Goal: Task Accomplishment & Management: Manage account settings

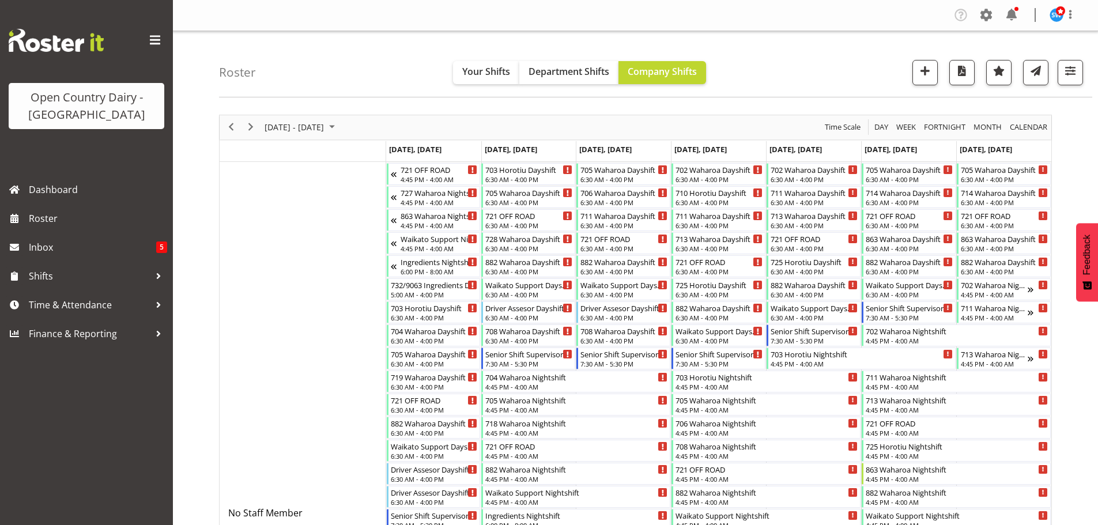
scroll to position [561, 0]
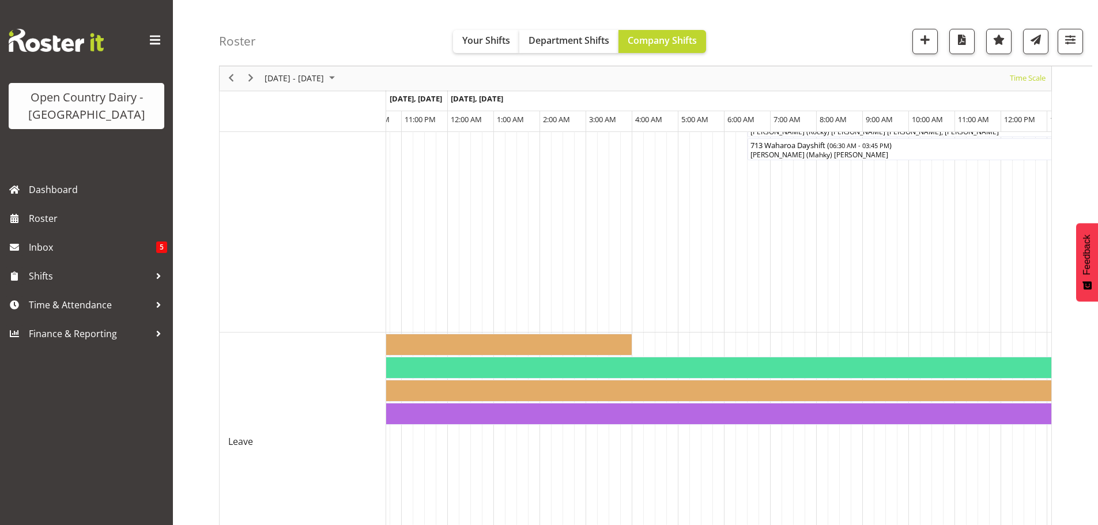
scroll to position [1093, 0]
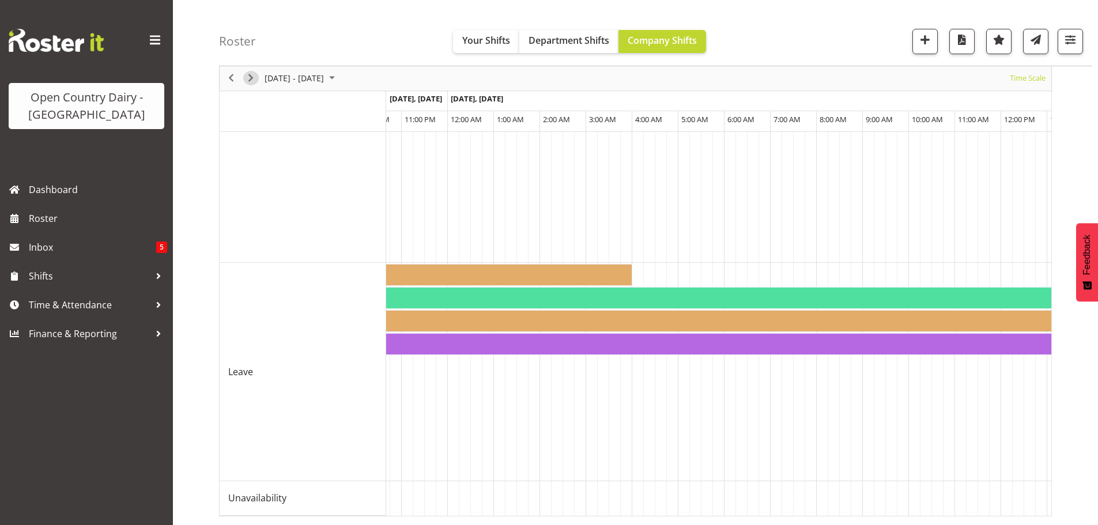
click at [249, 73] on span "Next" at bounding box center [251, 78] width 14 height 14
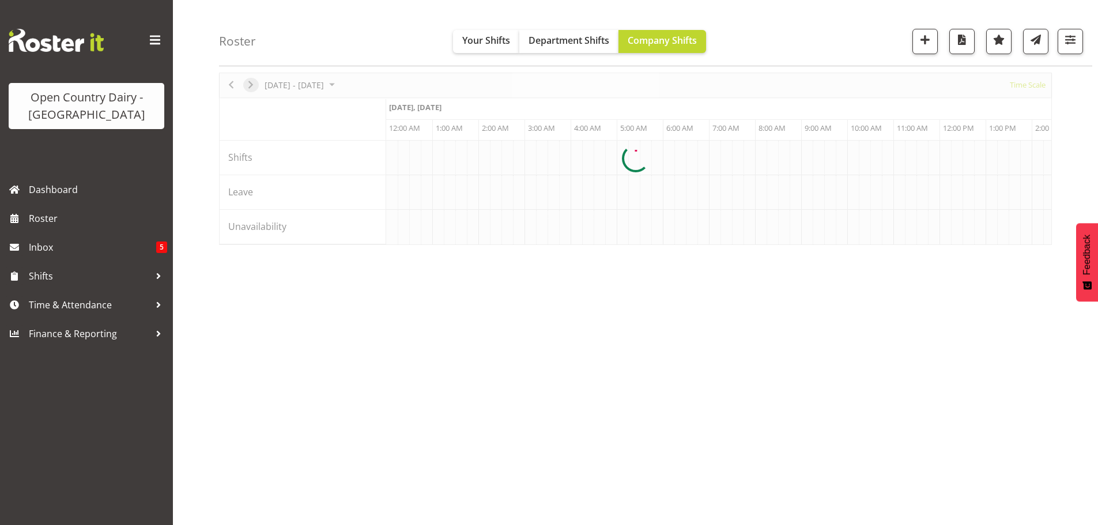
scroll to position [42, 0]
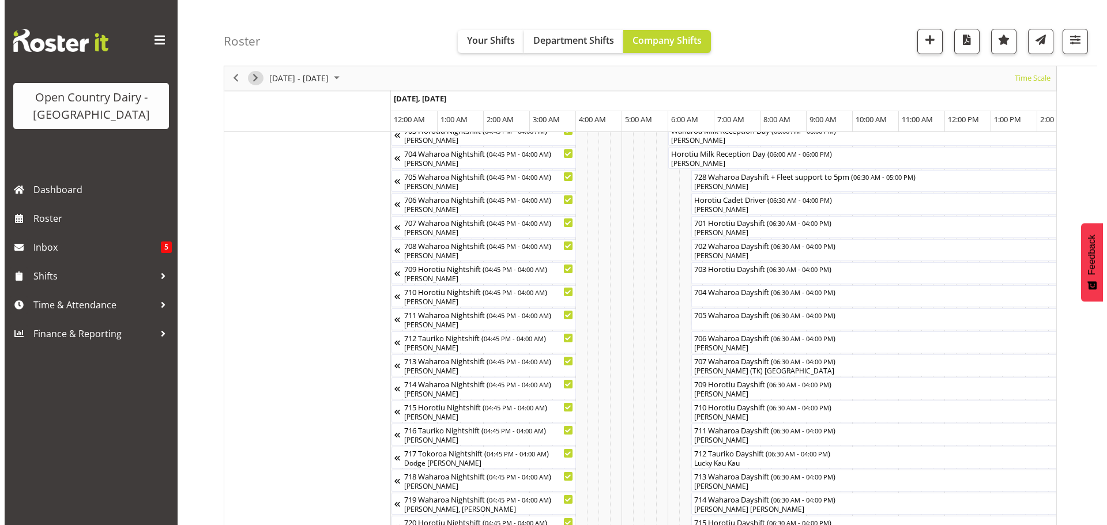
scroll to position [157, 0]
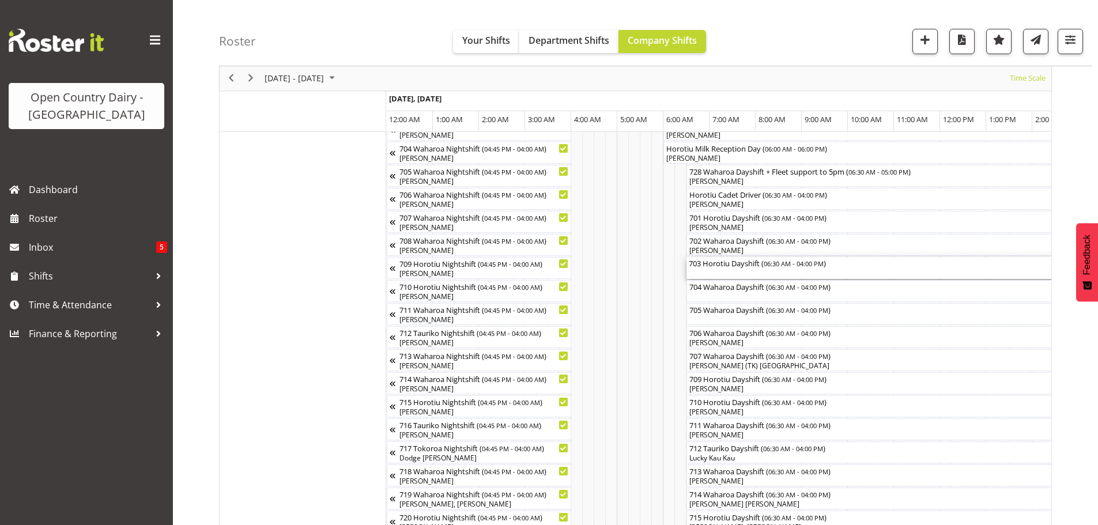
click at [748, 273] on div "703 Horotiu Dayshift ( 06:30 AM - 04:00 PM )" at bounding box center [906, 268] width 434 height 22
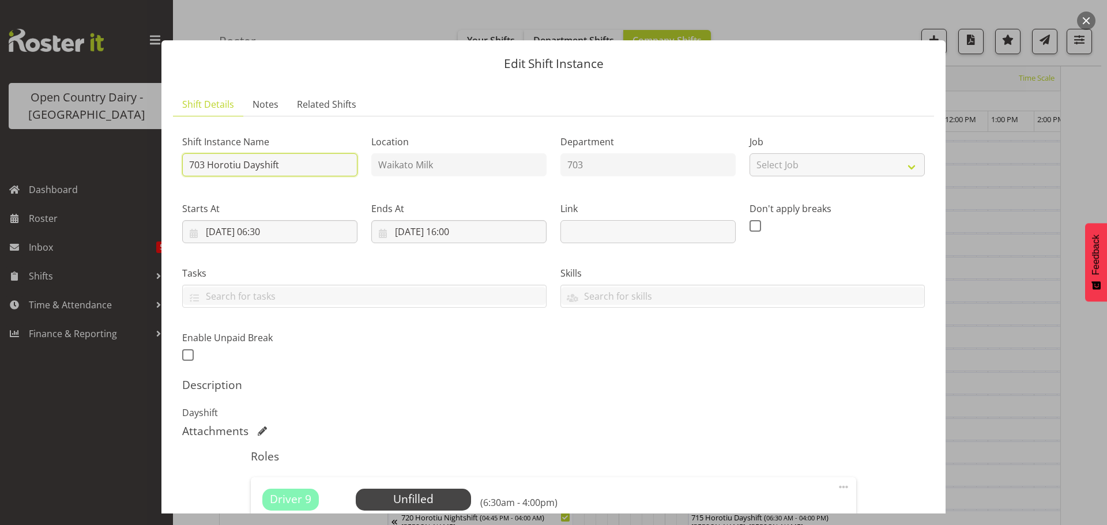
click at [310, 163] on input "703 Horotiu Dayshift" at bounding box center [269, 164] width 175 height 23
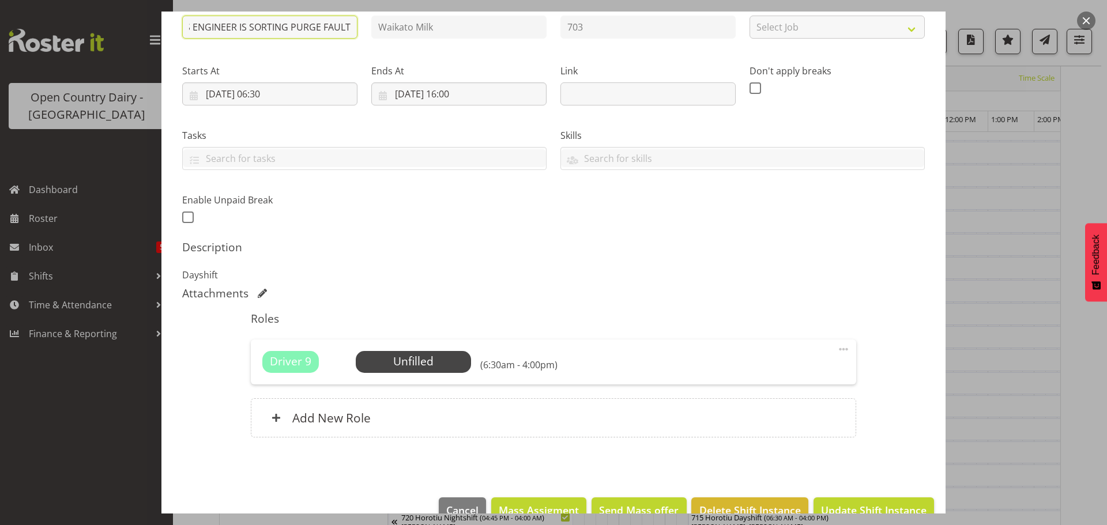
scroll to position [164, 0]
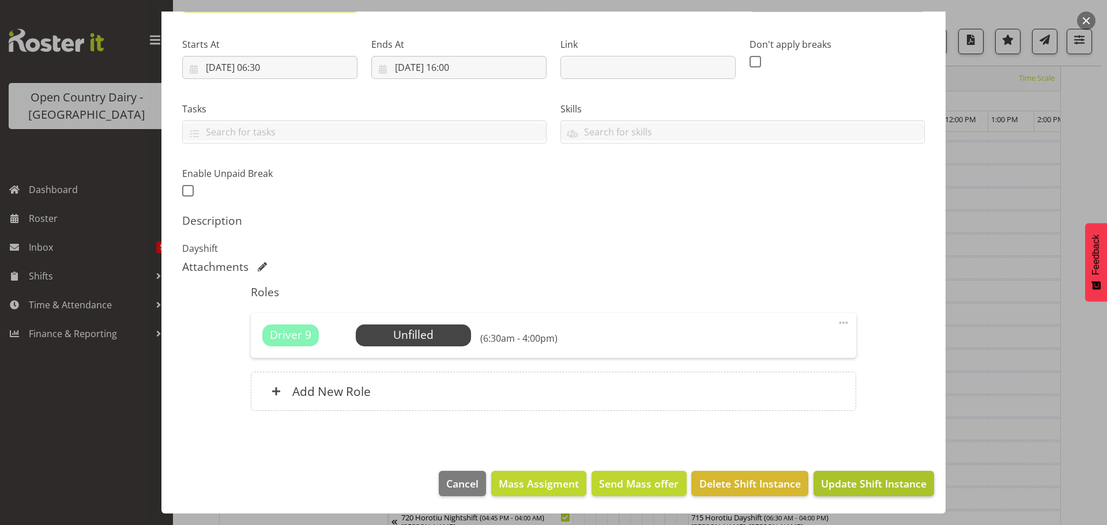
type input "703 Horotiu Dayshift CAN WE PLEASE HAVE 2 LOCAL RUNS INTO HOROTIU AS TCS ENGINE…"
click at [835, 481] on span "Update Shift Instance" at bounding box center [874, 483] width 106 height 15
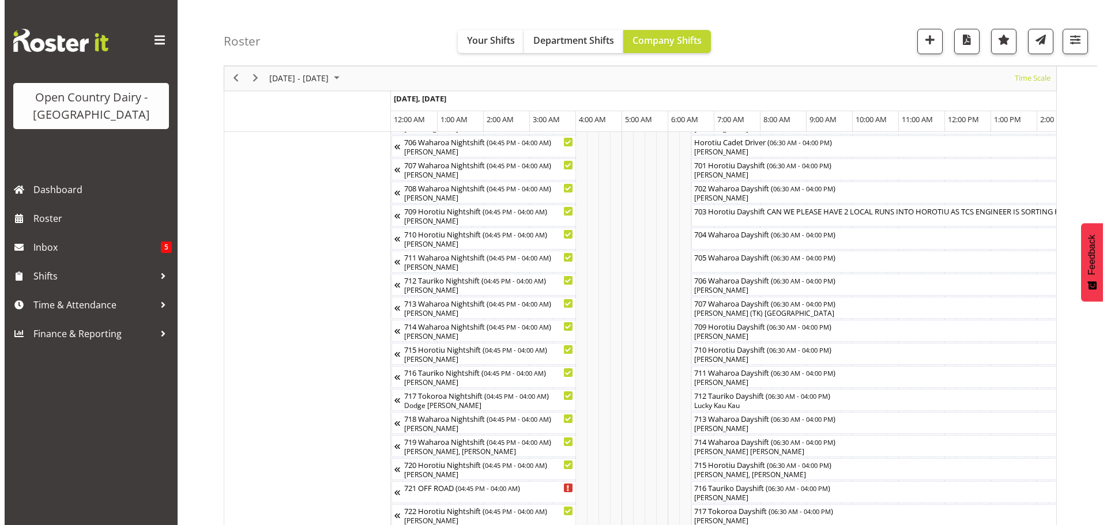
scroll to position [215, 0]
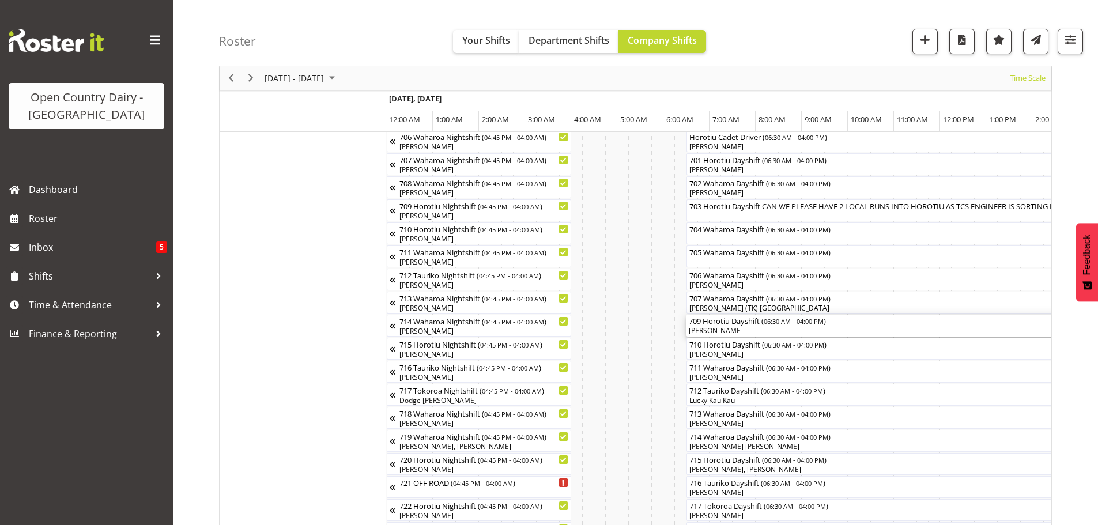
click at [758, 329] on div "[PERSON_NAME]" at bounding box center [906, 331] width 434 height 10
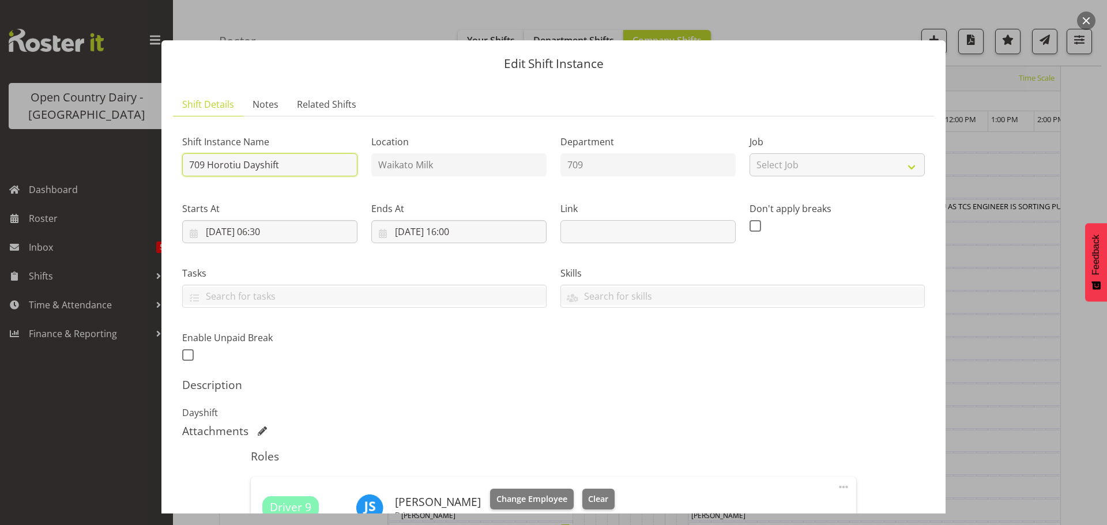
click at [303, 167] on input "709 Horotiu Dayshift" at bounding box center [269, 164] width 175 height 23
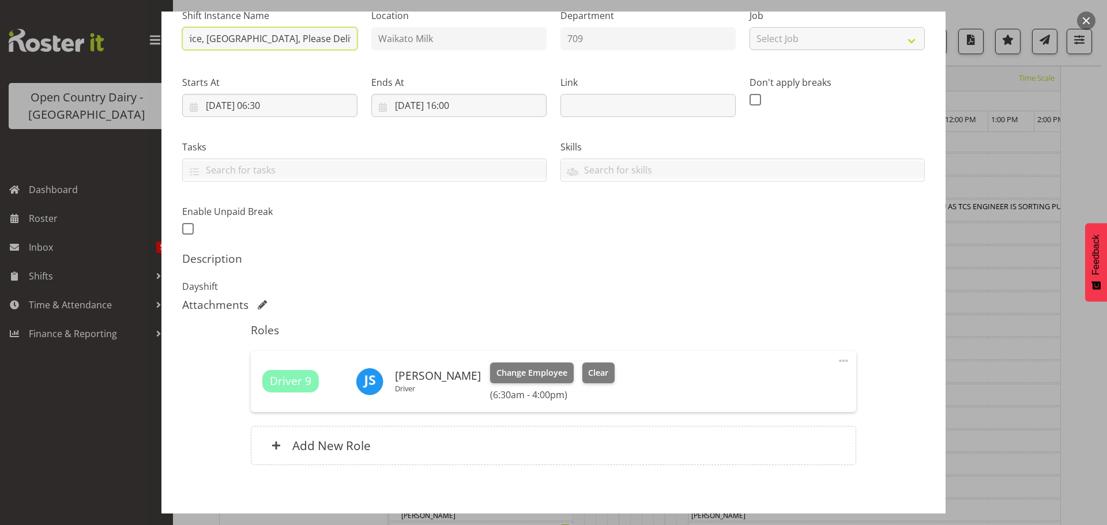
scroll to position [180, 0]
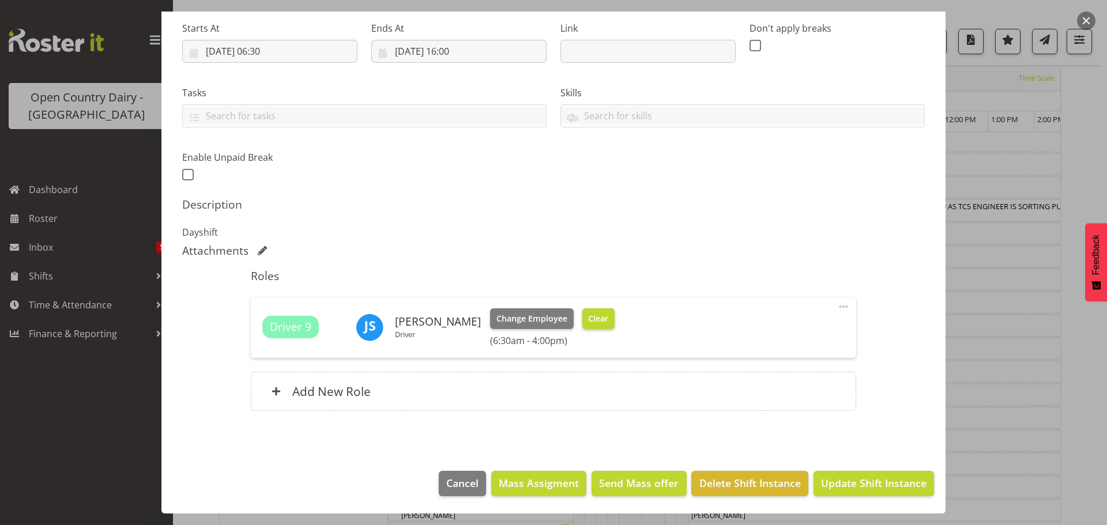
type input "709 OFF ROAD #2727 Service, Scania Hautapu, Please Deliver"
click at [591, 319] on span "Clear" at bounding box center [598, 318] width 20 height 13
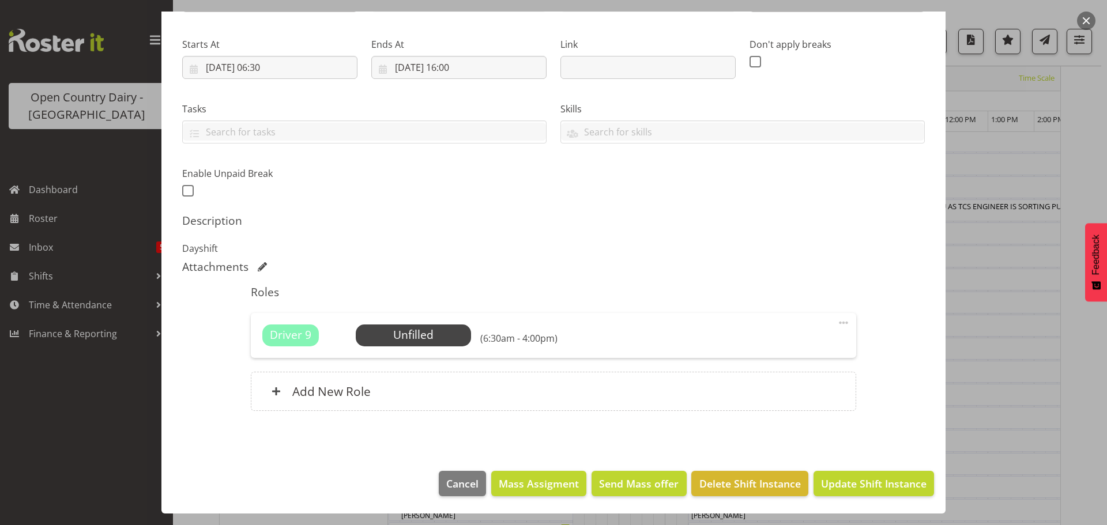
scroll to position [164, 0]
click at [854, 484] on span "Update Shift Instance" at bounding box center [874, 483] width 106 height 15
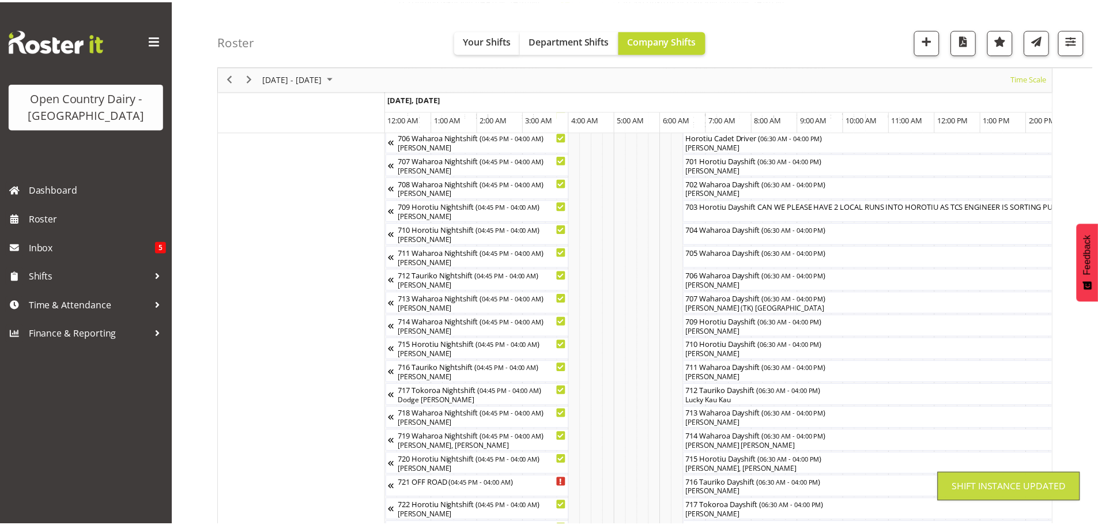
scroll to position [42, 0]
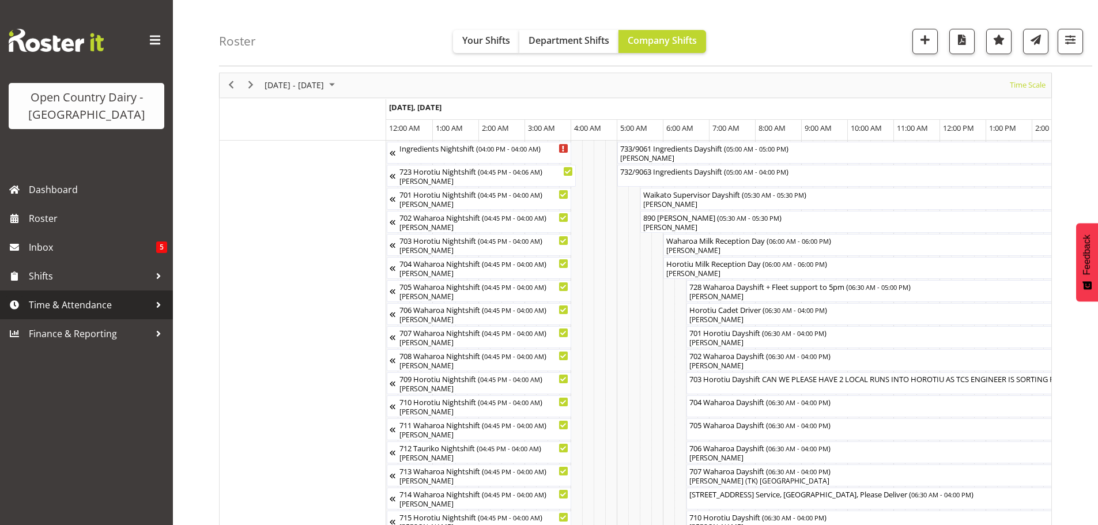
click at [85, 303] on span "Time & Attendance" at bounding box center [89, 304] width 121 height 17
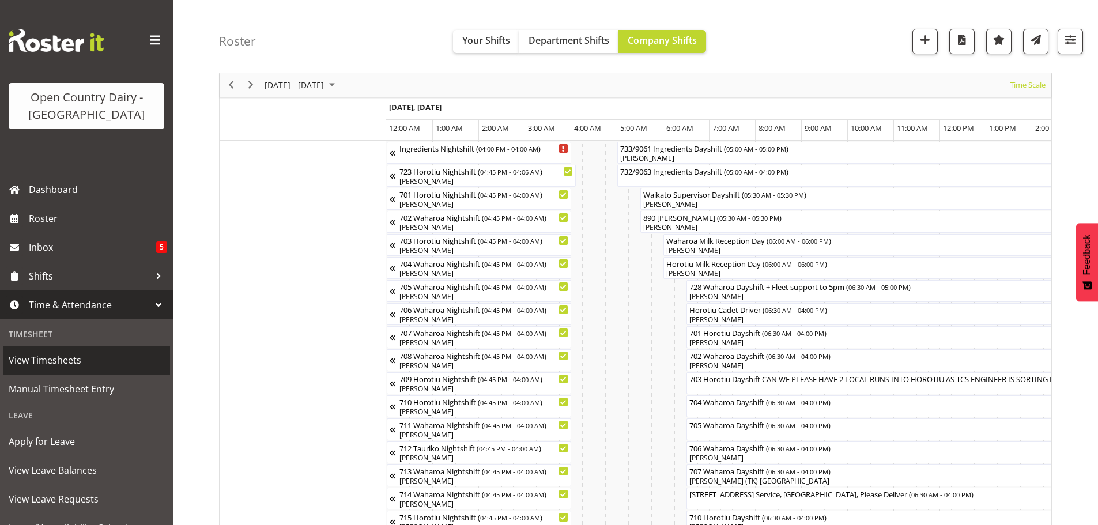
click at [63, 360] on span "View Timesheets" at bounding box center [87, 360] width 156 height 17
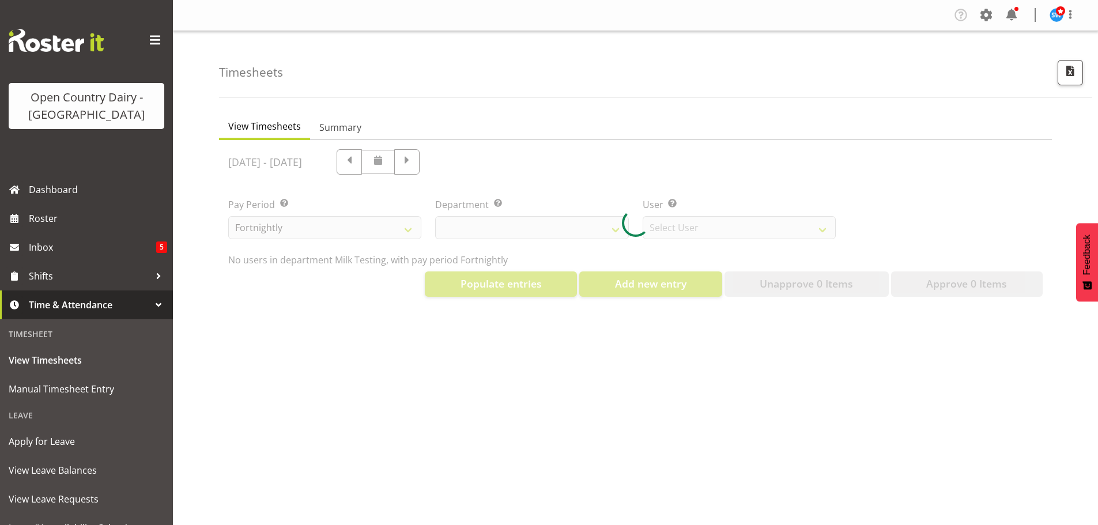
select select "733"
select select "7414"
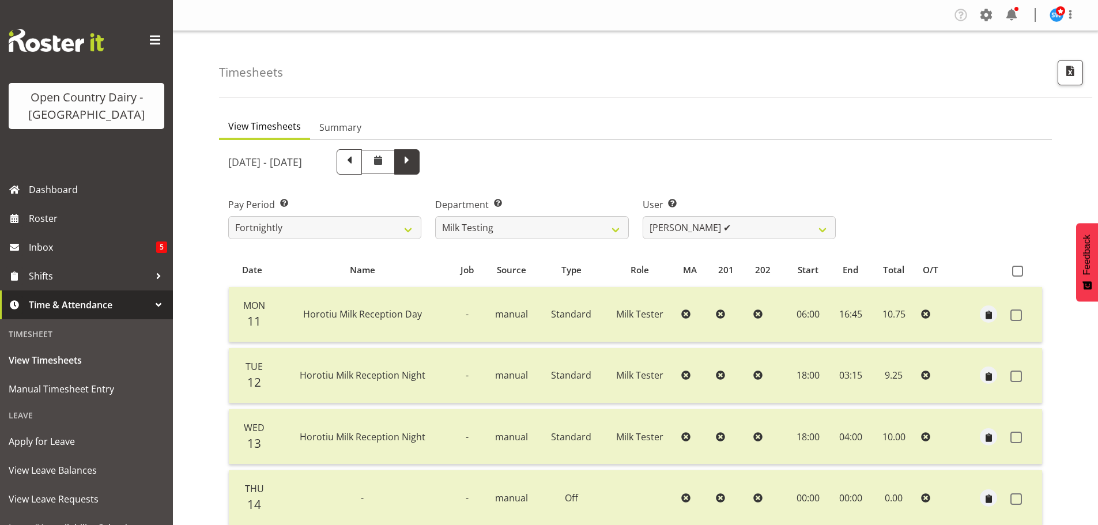
click at [415, 161] on span at bounding box center [407, 160] width 15 height 15
select select
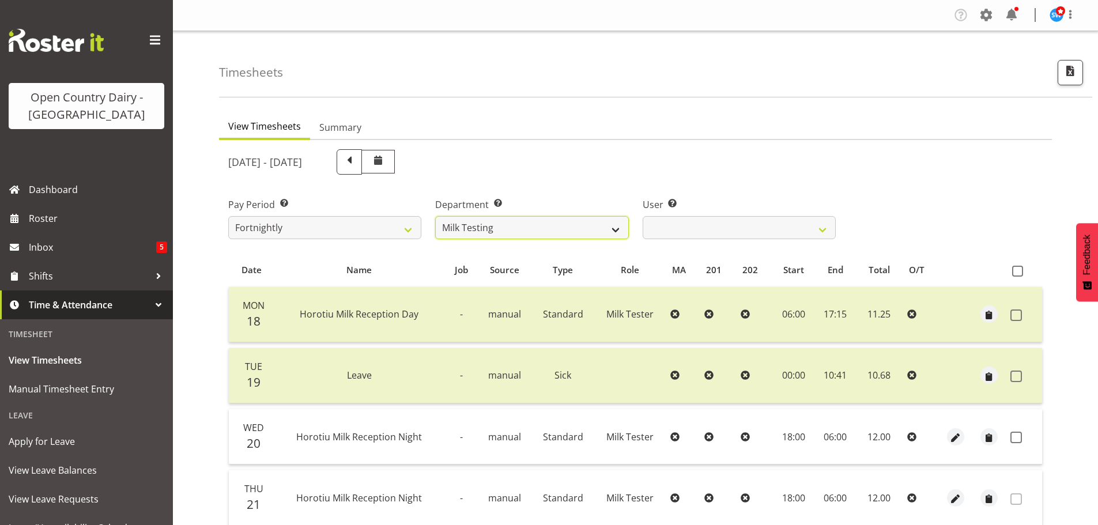
click at [617, 226] on select "701 702 703 704 705 706 707 708 709 710 711 712 713 714 715 716 717 718 719 720" at bounding box center [531, 227] width 193 height 23
select select "716"
click at [435, 216] on select "701 702 703 704 705 706 707 708 709 710 711 712 713 714 715 716 717 718 719 720" at bounding box center [531, 227] width 193 height 23
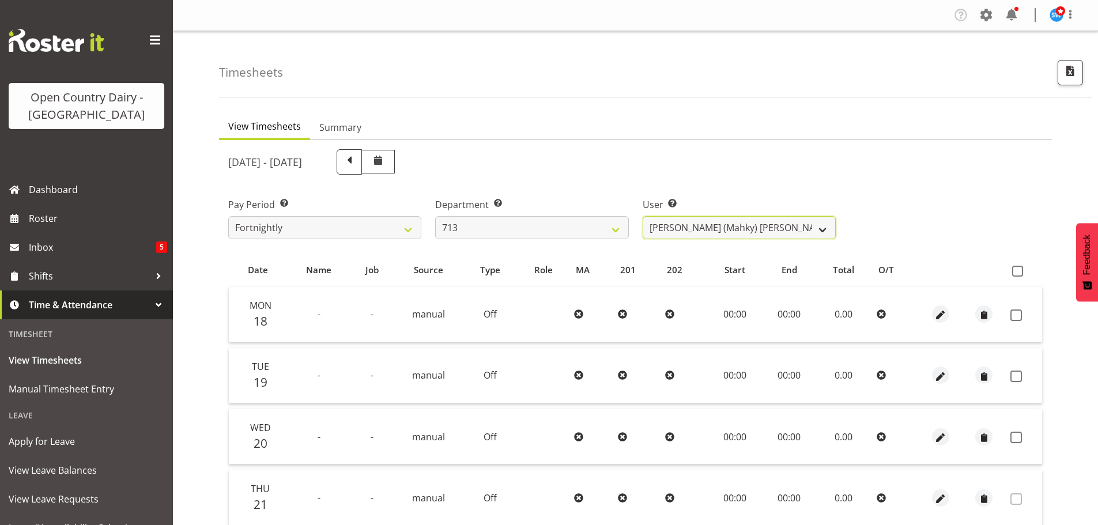
click at [711, 229] on select "Harmanpreet (Mahky) Dhillon ❌ Marcus Waretini ❌ Norman Sellen ❌" at bounding box center [739, 227] width 193 height 23
select select "10300"
click at [643, 216] on select "Harmanpreet (Mahky) Dhillon ❌ Marcus Waretini ❌ Norman Sellen ❌" at bounding box center [739, 227] width 193 height 23
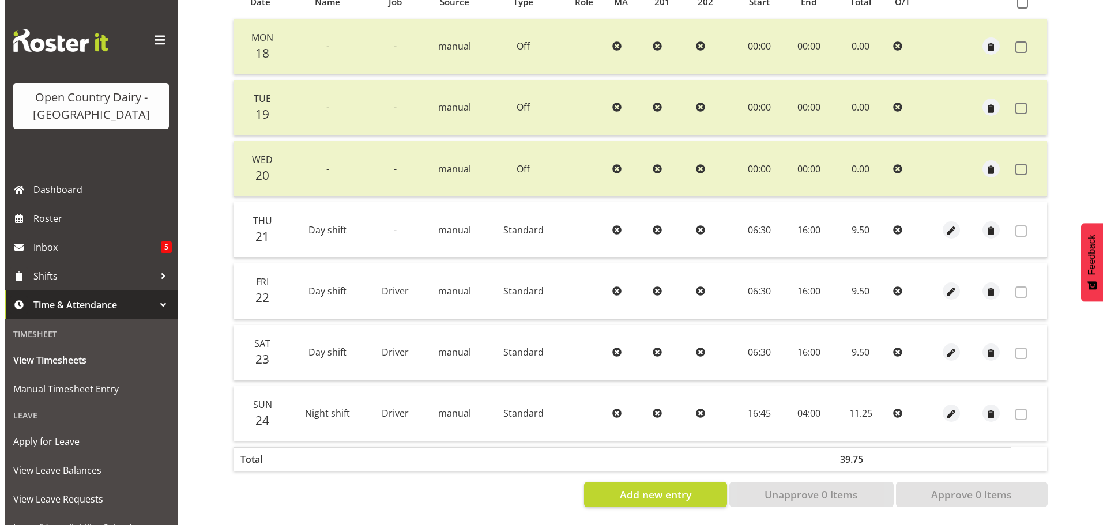
scroll to position [277, 0]
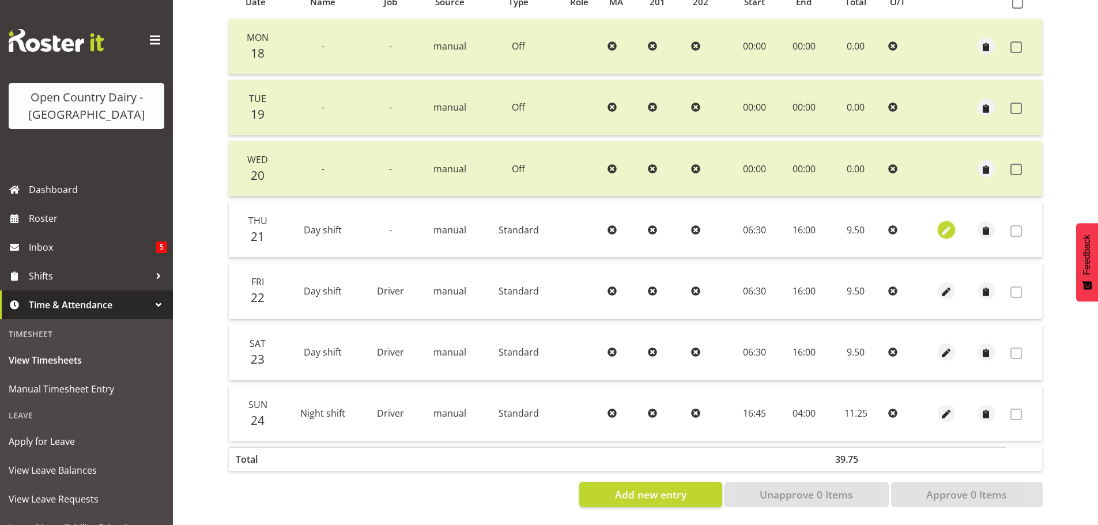
click at [946, 224] on span "button" at bounding box center [946, 230] width 13 height 13
select select "Standard"
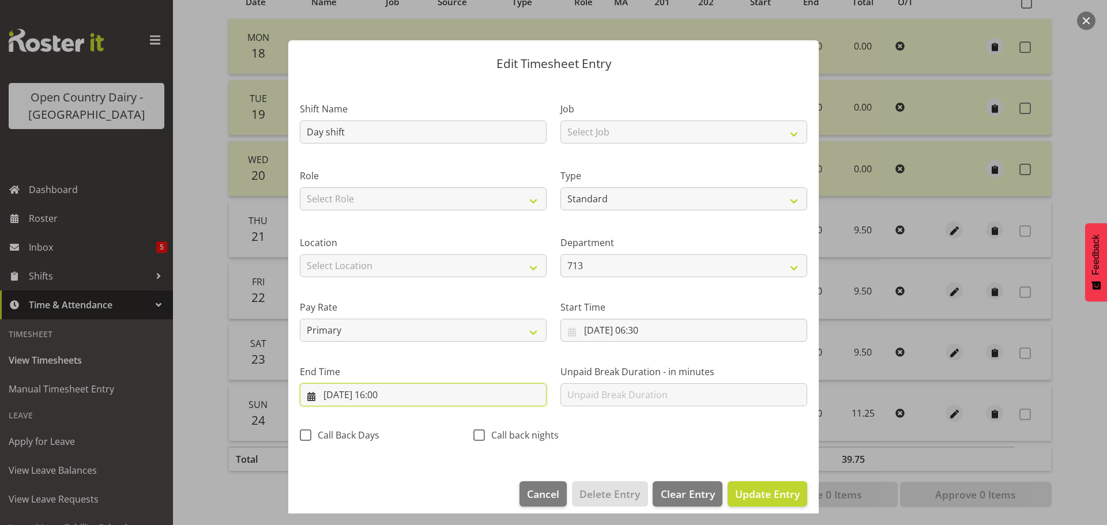
click at [403, 395] on input "21/08/2025, 16:00" at bounding box center [423, 394] width 247 height 23
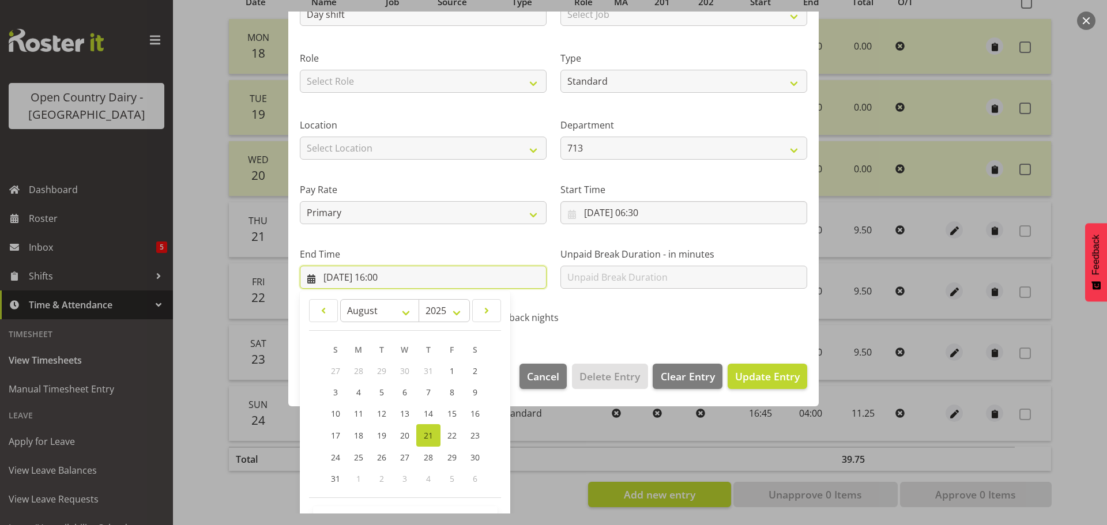
scroll to position [156, 0]
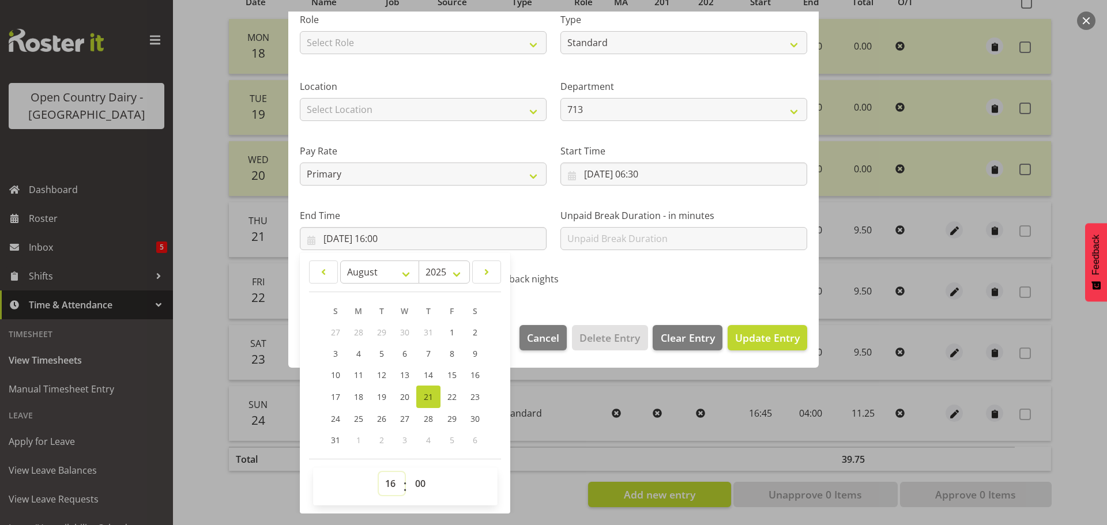
click at [392, 484] on select "00 01 02 03 04 05 06 07 08 09 10 11 12 13 14 15 16 17 18 19 20 21 22 23" at bounding box center [392, 483] width 26 height 23
select select "15"
click at [379, 472] on select "00 01 02 03 04 05 06 07 08 09 10 11 12 13 14 15 16 17 18 19 20 21 22 23" at bounding box center [392, 483] width 26 height 23
type input "21/08/2025, 15:00"
click at [420, 483] on select "00 01 02 03 04 05 06 07 08 09 10 11 12 13 14 15 16 17 18 19 20 21 22 23 24 25 2…" at bounding box center [422, 483] width 26 height 23
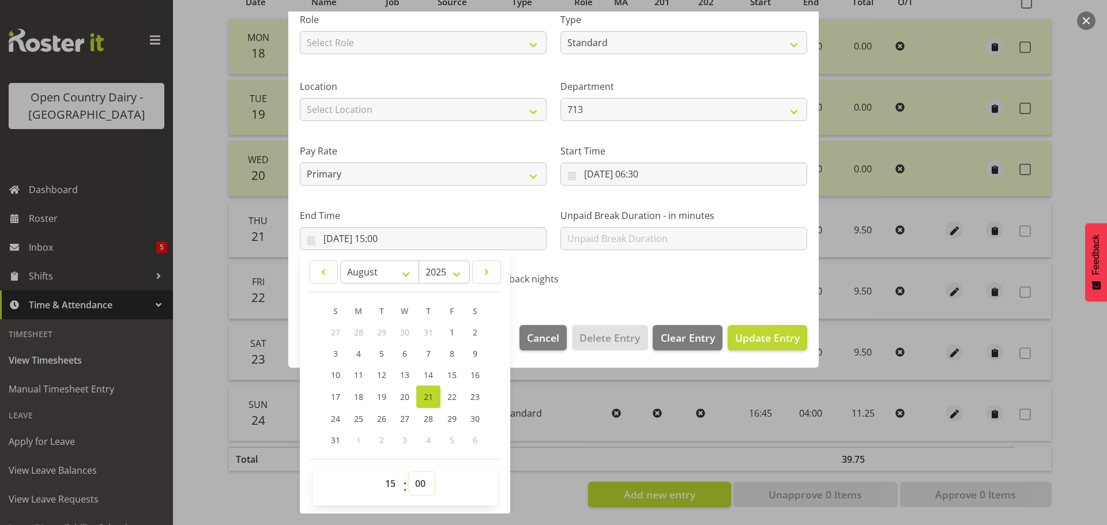
select select "45"
click at [409, 472] on select "00 01 02 03 04 05 06 07 08 09 10 11 12 13 14 15 16 17 18 19 20 21 22 23 24 25 2…" at bounding box center [422, 483] width 26 height 23
type input "21/08/2025, 15:45"
click at [748, 338] on span "Update Entry" at bounding box center [767, 338] width 65 height 14
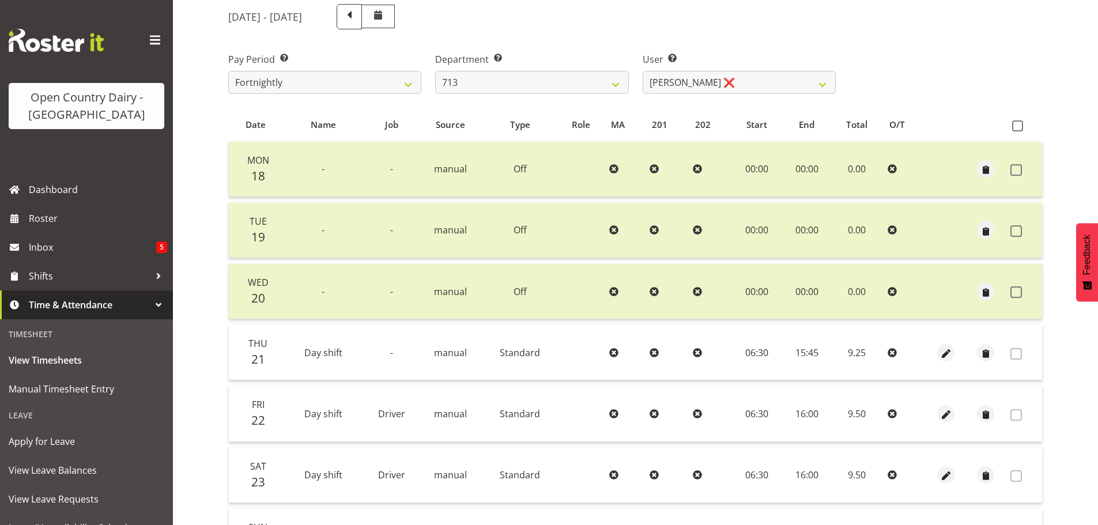
scroll to position [104, 0]
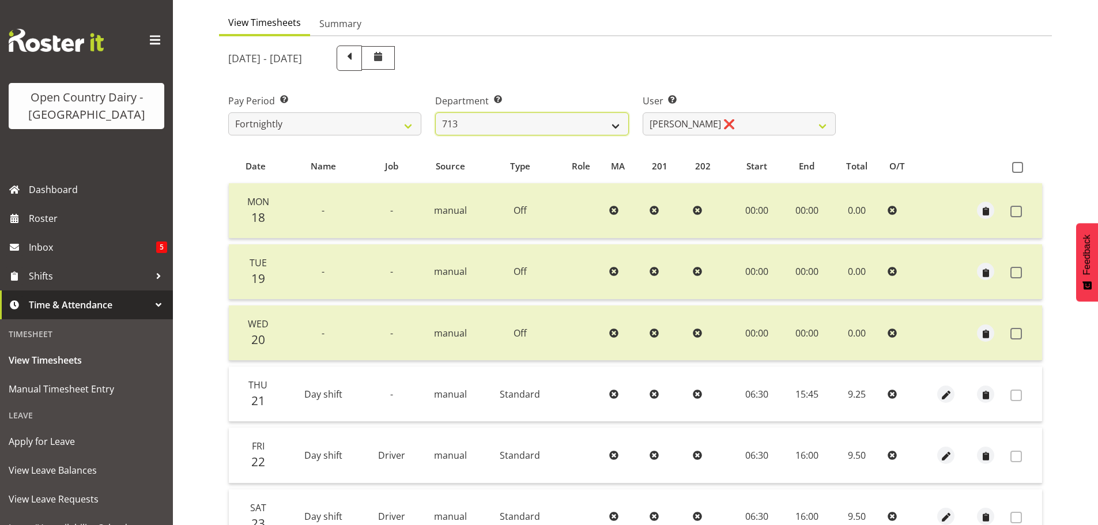
click at [616, 122] on select "701 702 703 704 705 706 707 708 709 710 711 712 713 714 715 716 717 718 719 720" at bounding box center [531, 123] width 193 height 23
select select "805"
click at [435, 112] on select "701 702 703 704 705 706 707 708 709 710 711 712 713 714 715 716 717 718 719 720" at bounding box center [531, 123] width 193 height 23
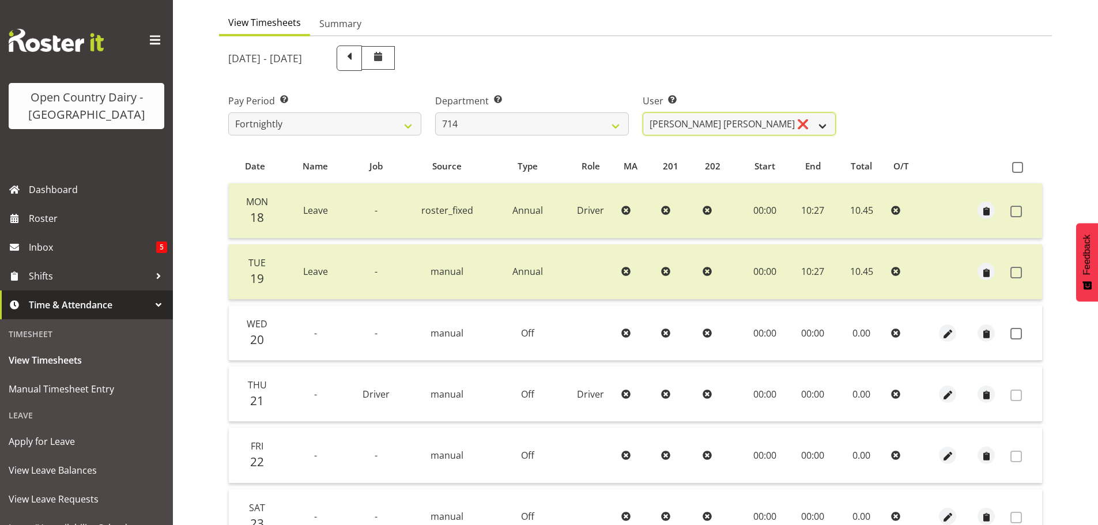
click at [699, 123] on select "Fraser Stephens ❌ Nev Brewster ❌ Stephen Parsons ❌ Tom Gaelic ❌" at bounding box center [739, 123] width 193 height 23
select select "10982"
click at [643, 112] on select "Fraser Stephens ❌ Nev Brewster ❌ Stephen Parsons ❌ Tom Gaelic ❌" at bounding box center [739, 123] width 193 height 23
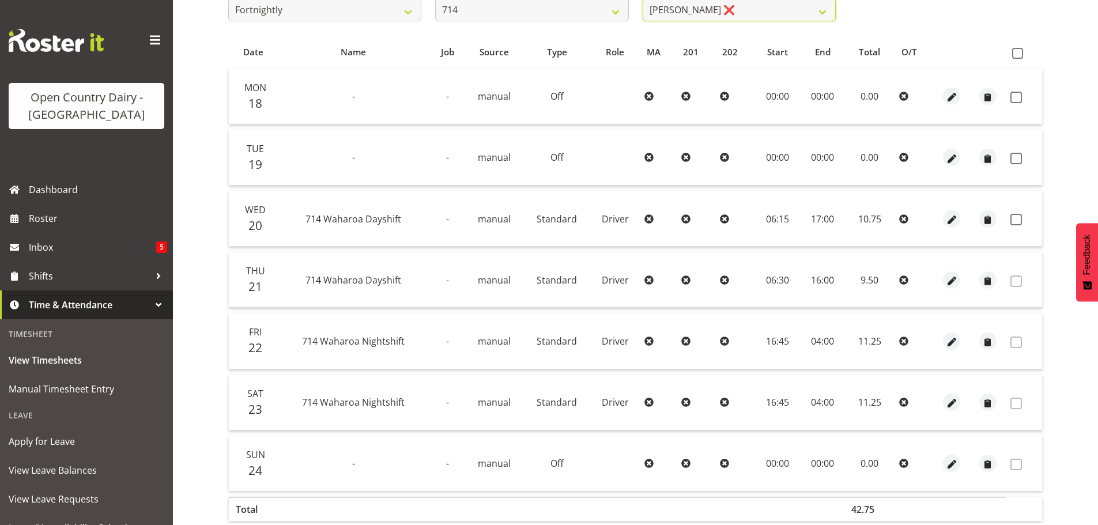
scroll to position [219, 0]
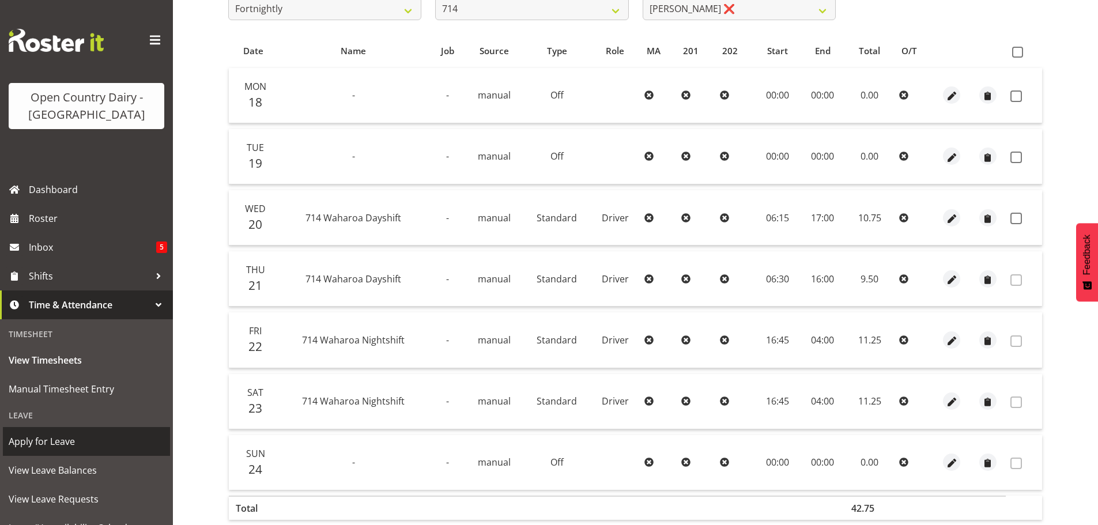
click at [48, 439] on span "Apply for Leave" at bounding box center [87, 441] width 156 height 17
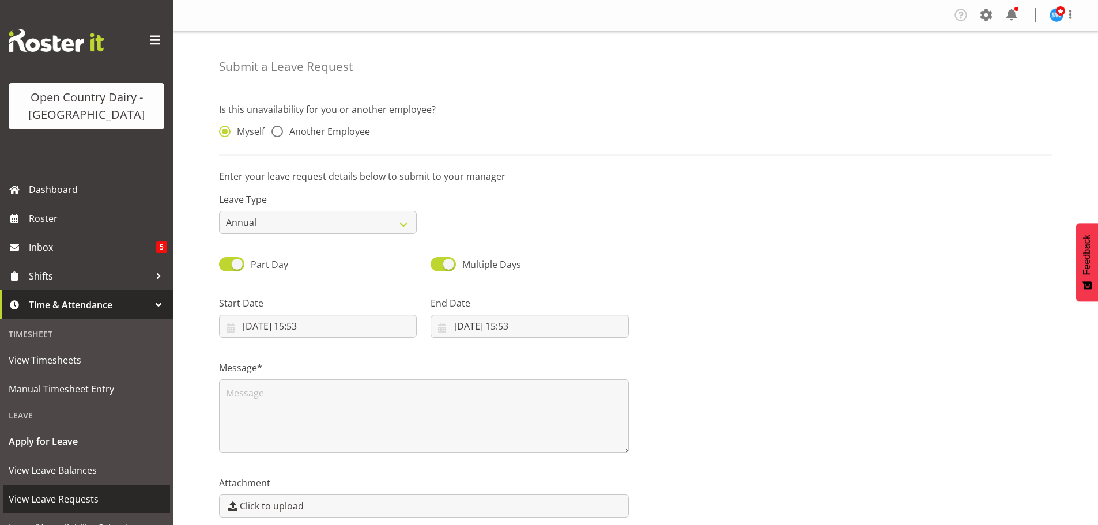
click at [54, 494] on span "View Leave Requests" at bounding box center [87, 499] width 156 height 17
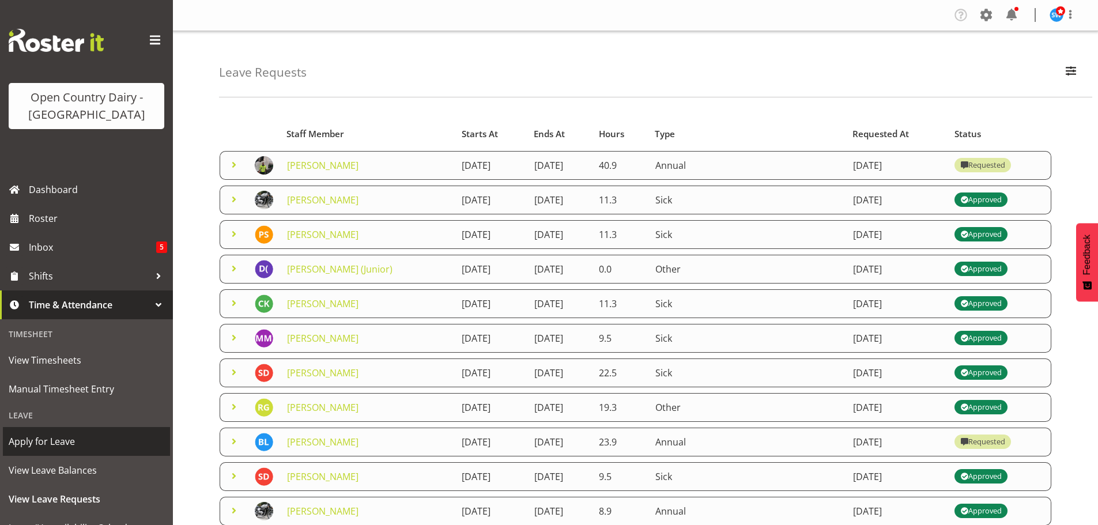
click at [62, 442] on span "Apply for Leave" at bounding box center [87, 441] width 156 height 17
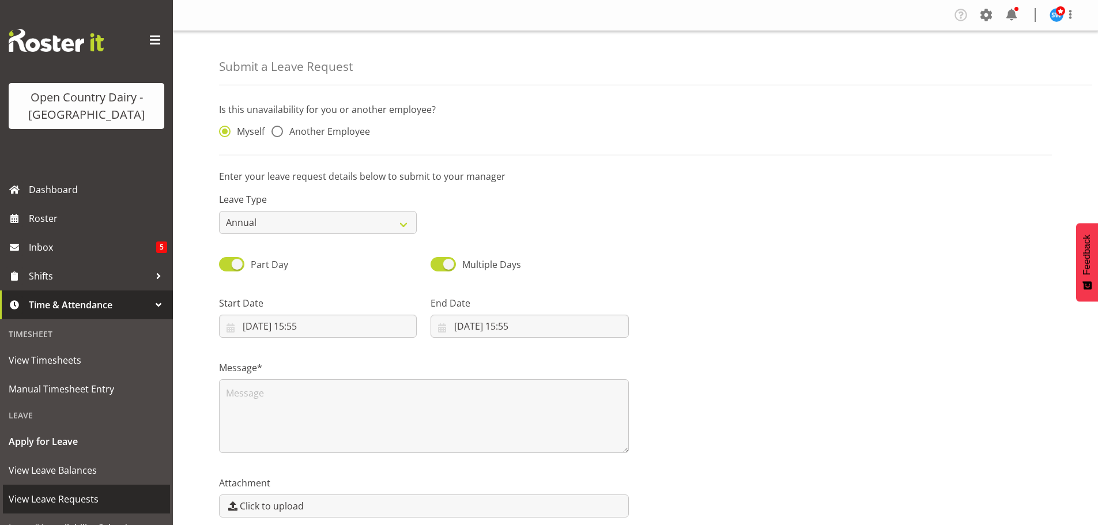
click at [73, 495] on span "View Leave Requests" at bounding box center [87, 499] width 156 height 17
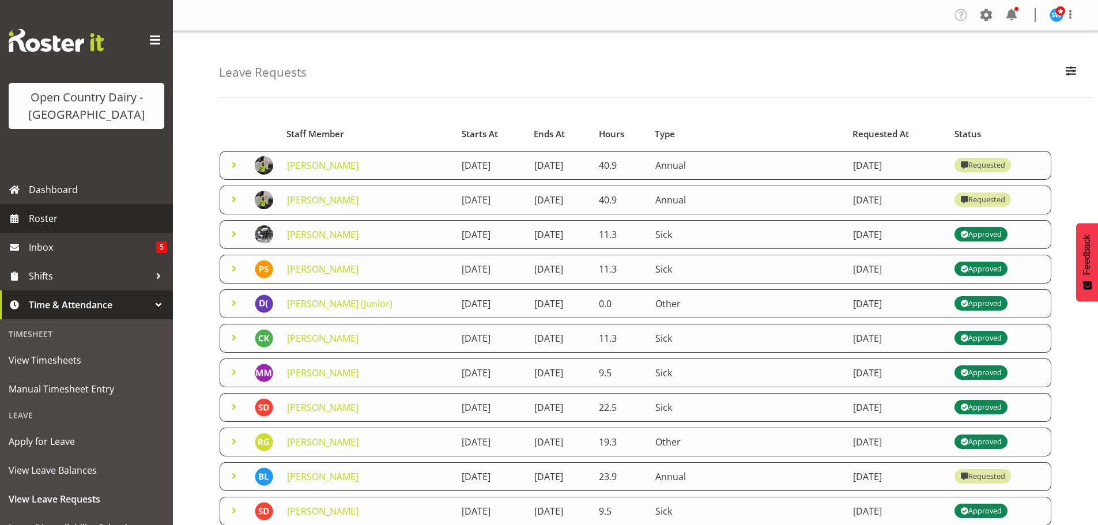
click at [51, 213] on span "Roster" at bounding box center [98, 218] width 138 height 17
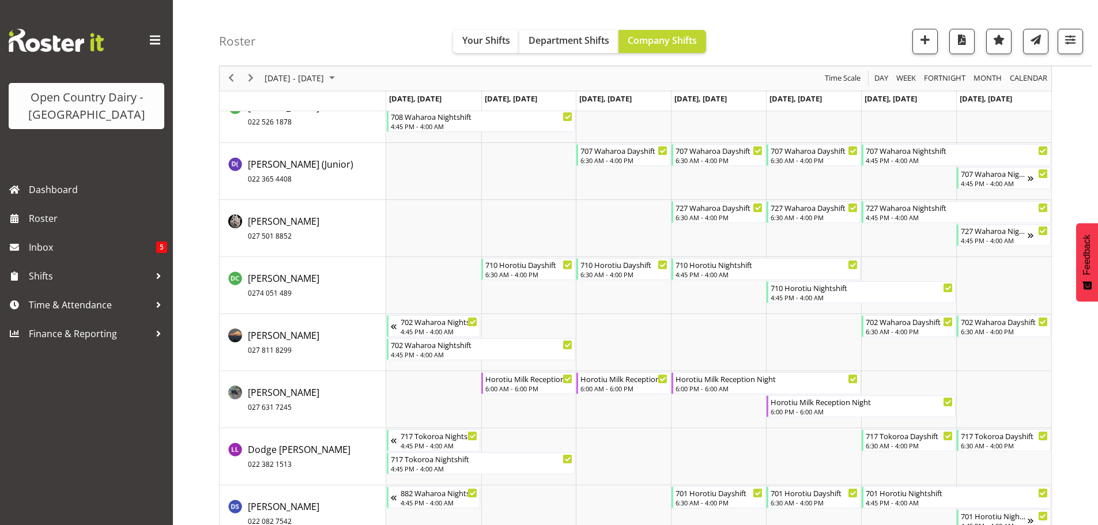
scroll to position [2464, 0]
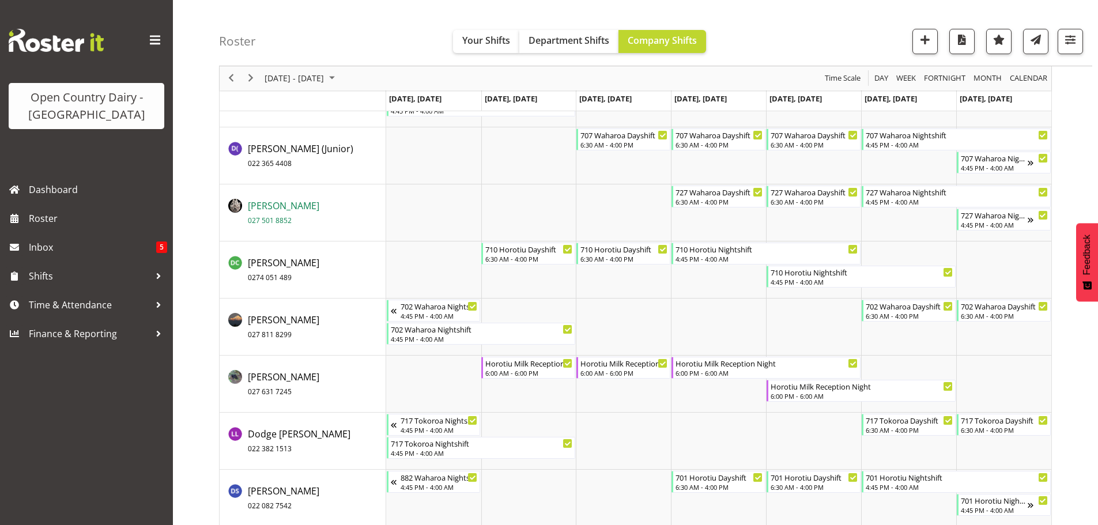
click at [276, 211] on span "David Pawley 027 501 8852" at bounding box center [283, 212] width 71 height 27
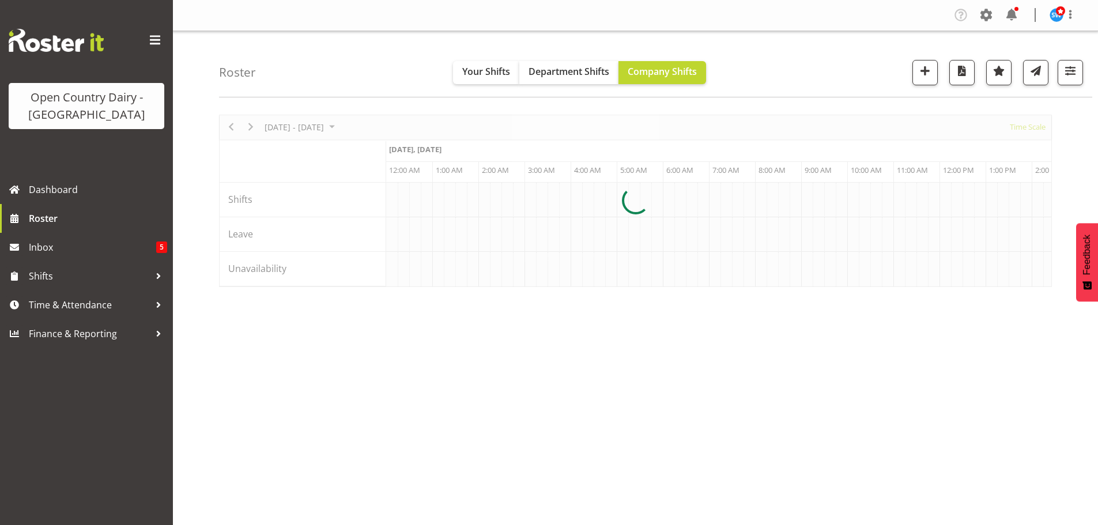
scroll to position [0, 3321]
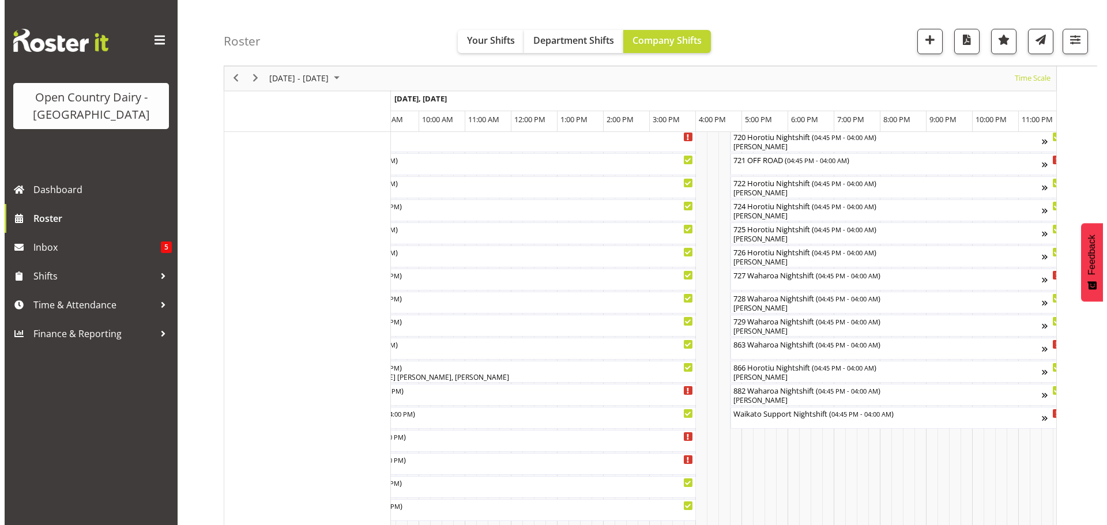
scroll to position [689, 0]
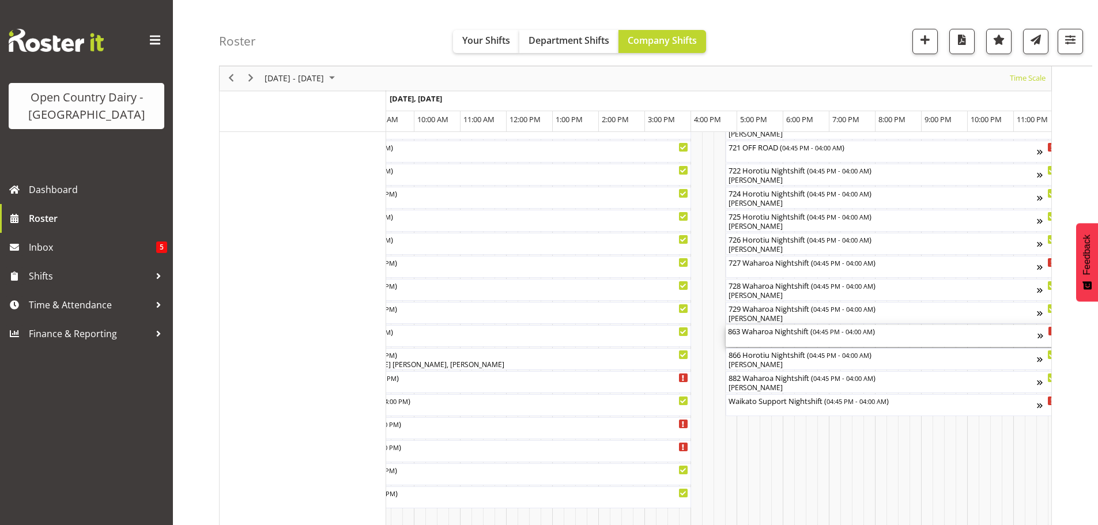
click at [770, 341] on div "863 Waharoa Nightshift ( 04:45 PM - 04:00 AM )" at bounding box center [883, 336] width 310 height 22
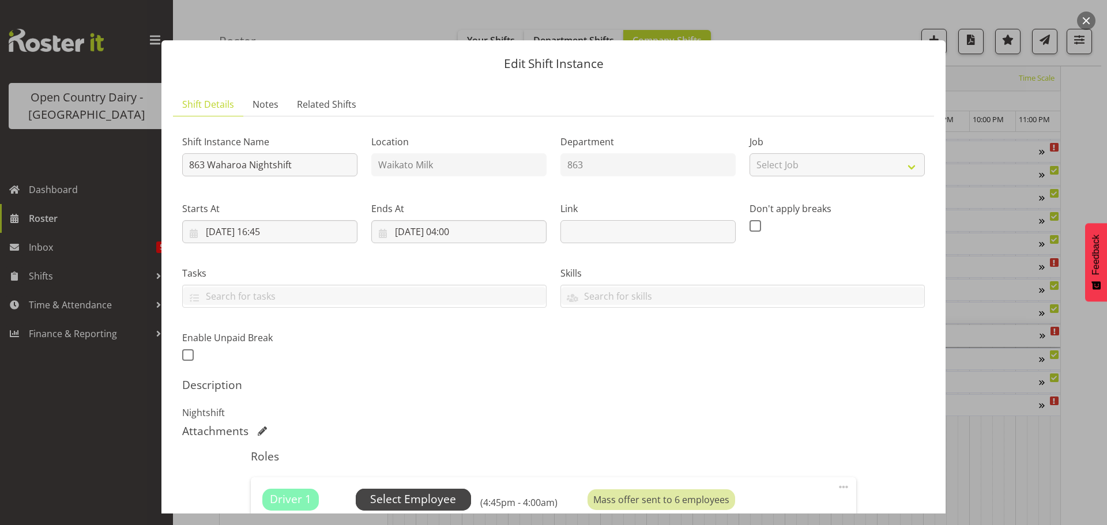
click at [412, 497] on span "Select Employee" at bounding box center [413, 499] width 86 height 17
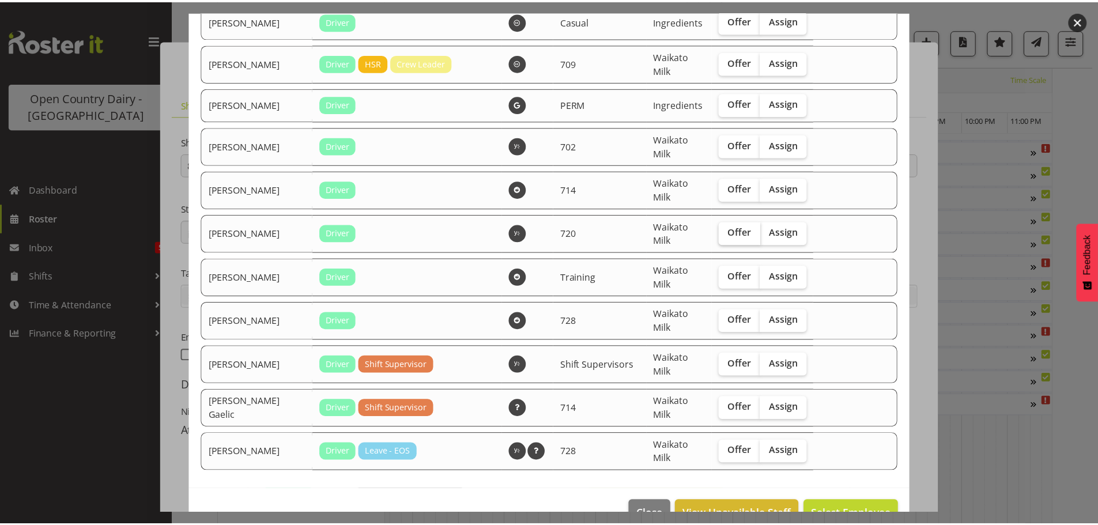
scroll to position [2283, 0]
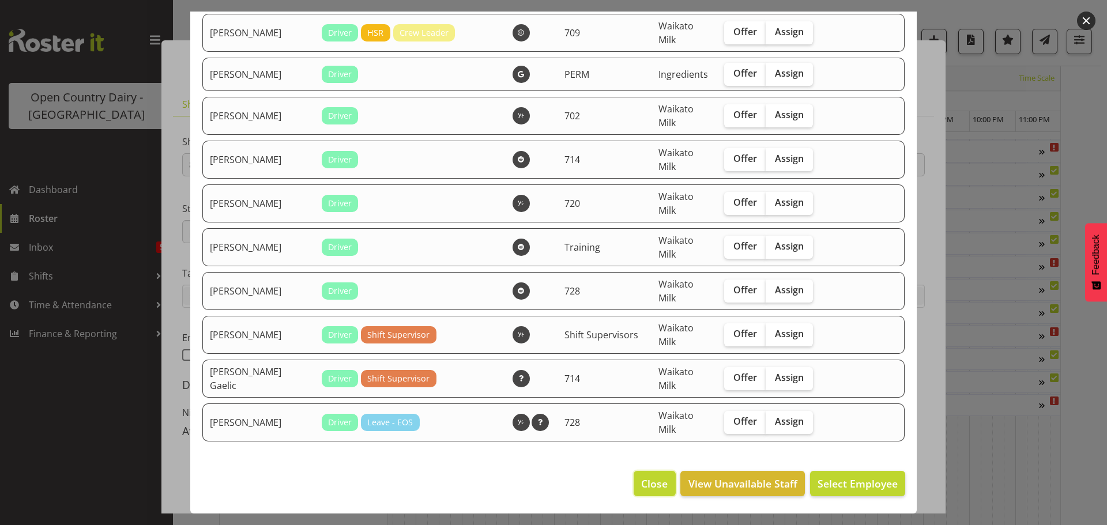
click at [653, 480] on span "Close" at bounding box center [654, 483] width 27 height 15
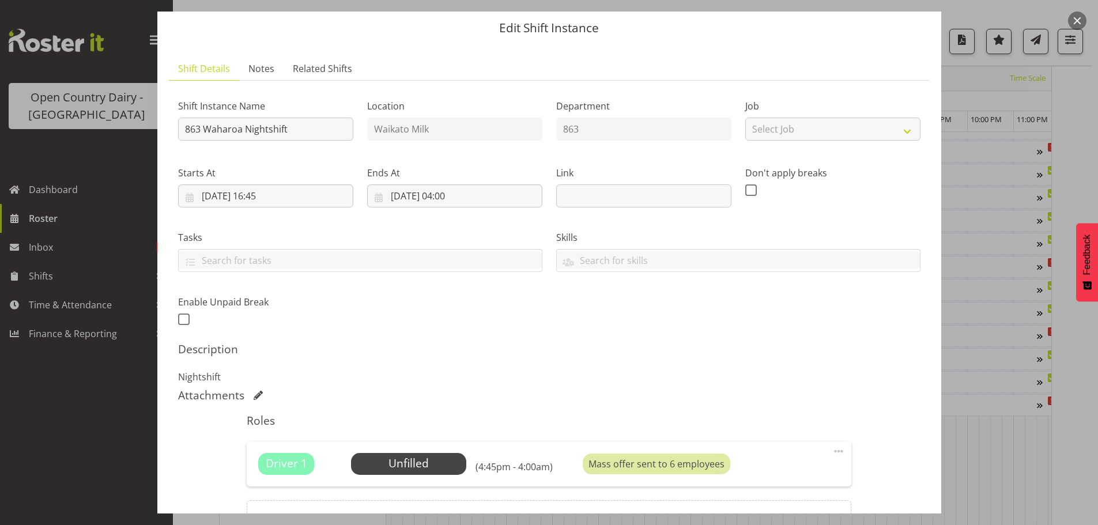
scroll to position [164, 0]
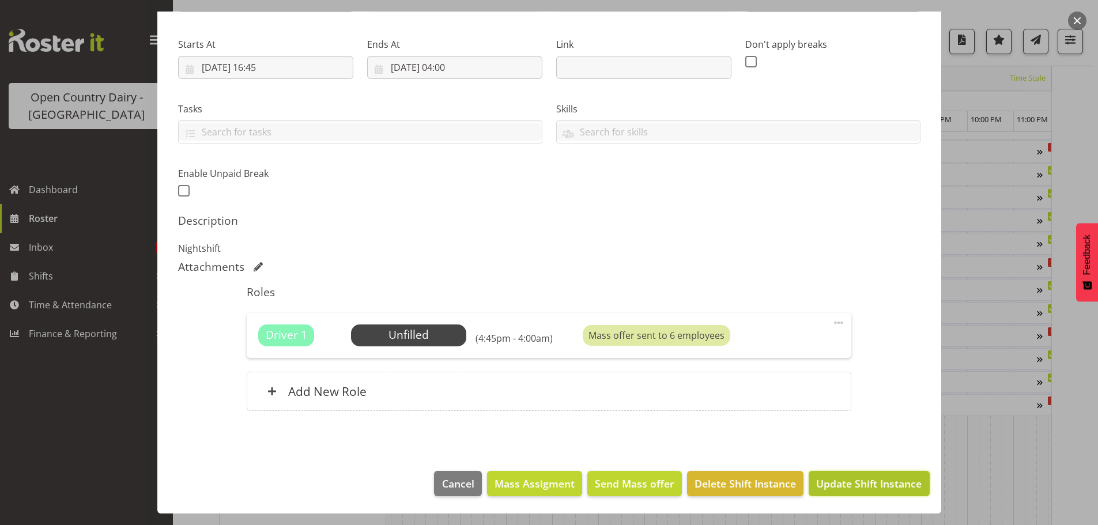
click at [855, 484] on span "Update Shift Instance" at bounding box center [869, 483] width 106 height 15
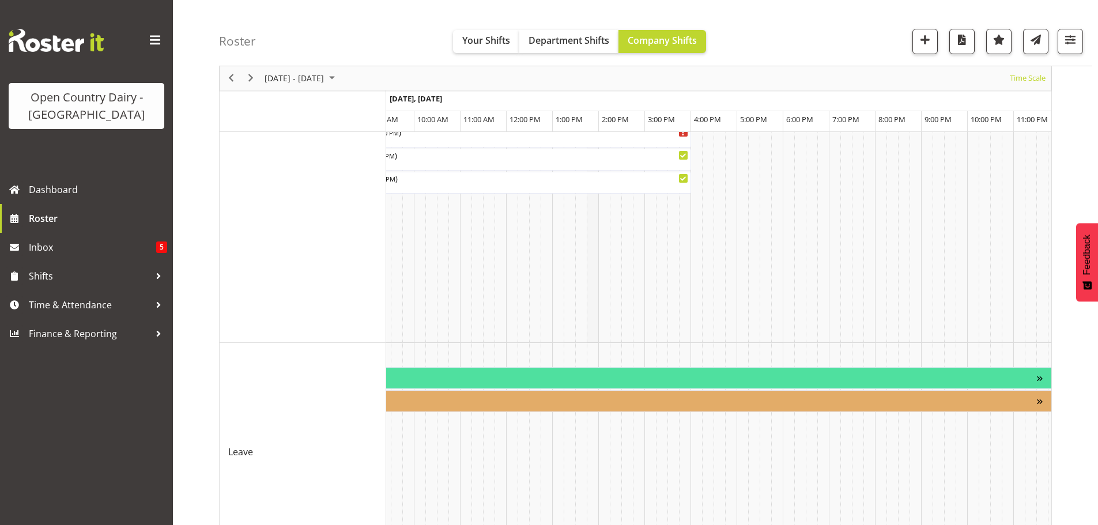
scroll to position [1022, 0]
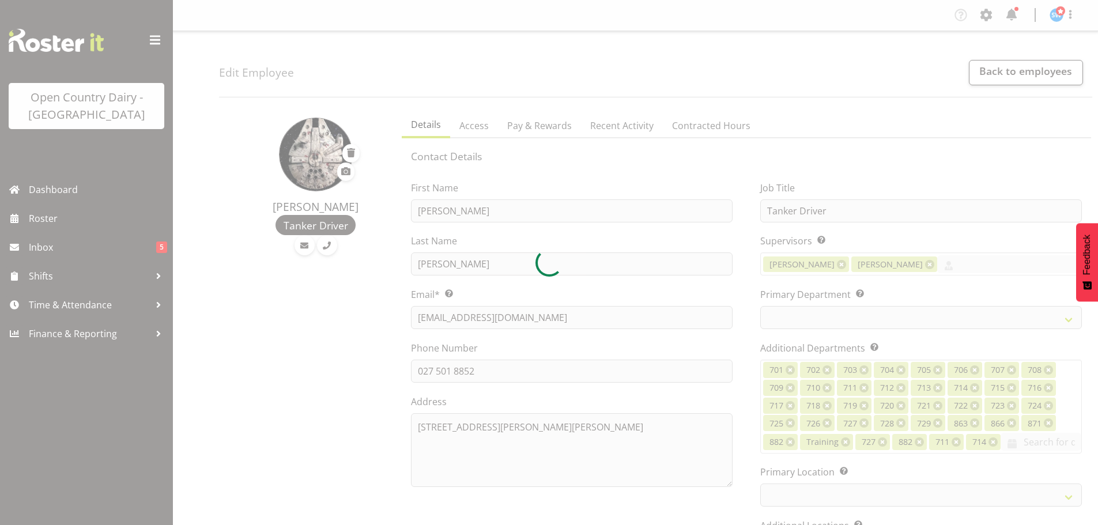
select select "TimelineWeek"
select select
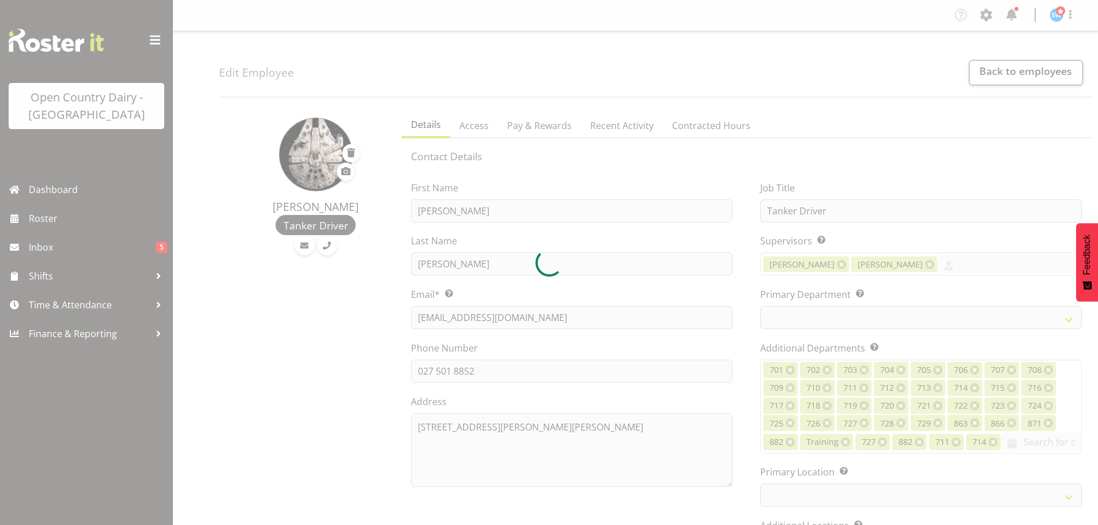
select select
select select "1054"
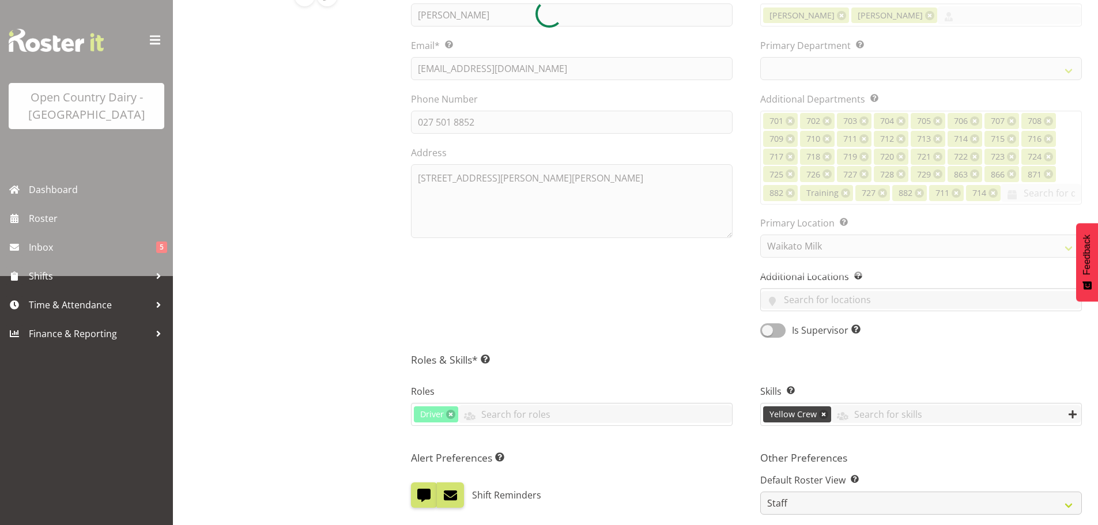
select select "761"
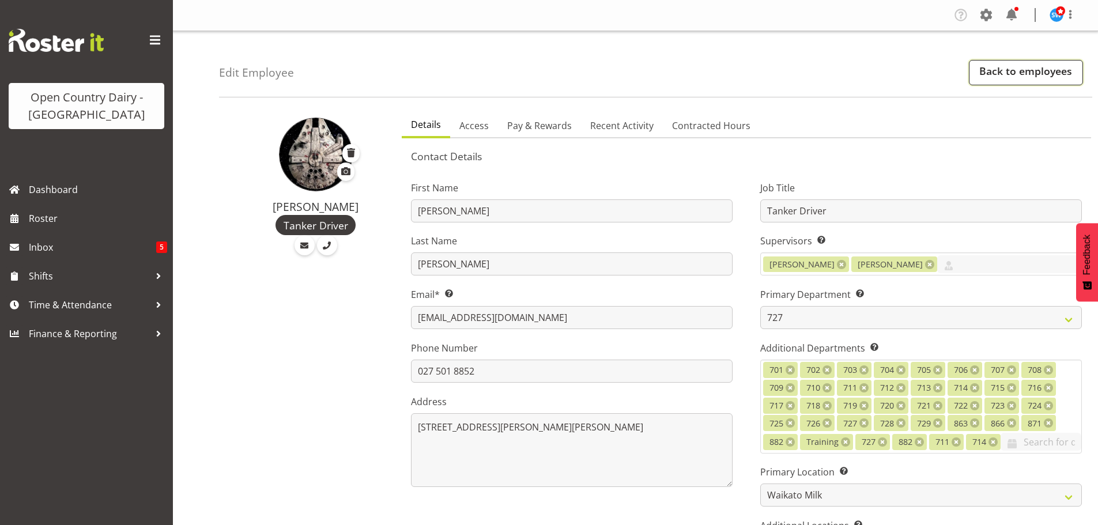
click at [1003, 76] on link "Back to employees" at bounding box center [1026, 72] width 114 height 25
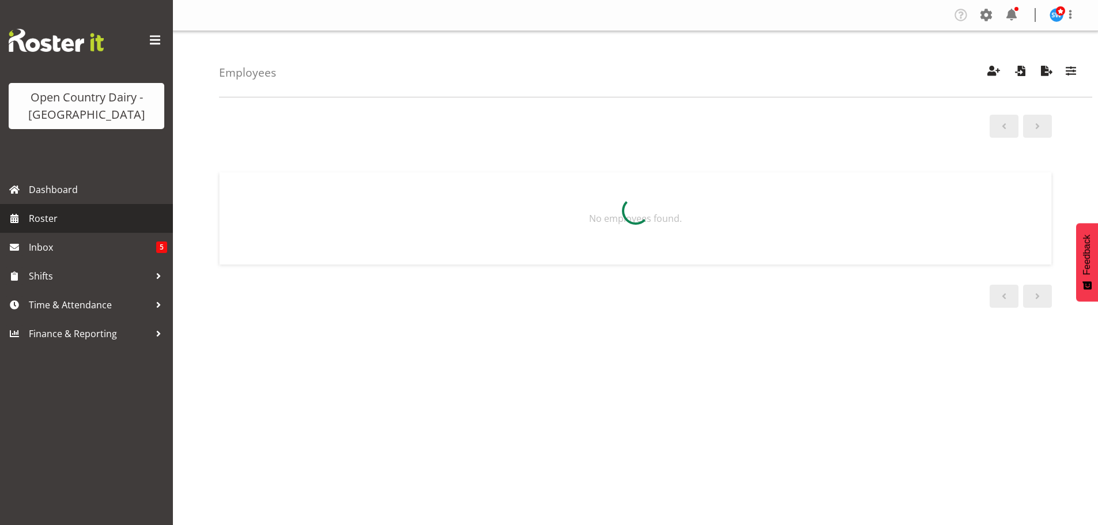
click at [40, 219] on span "Roster" at bounding box center [98, 218] width 138 height 17
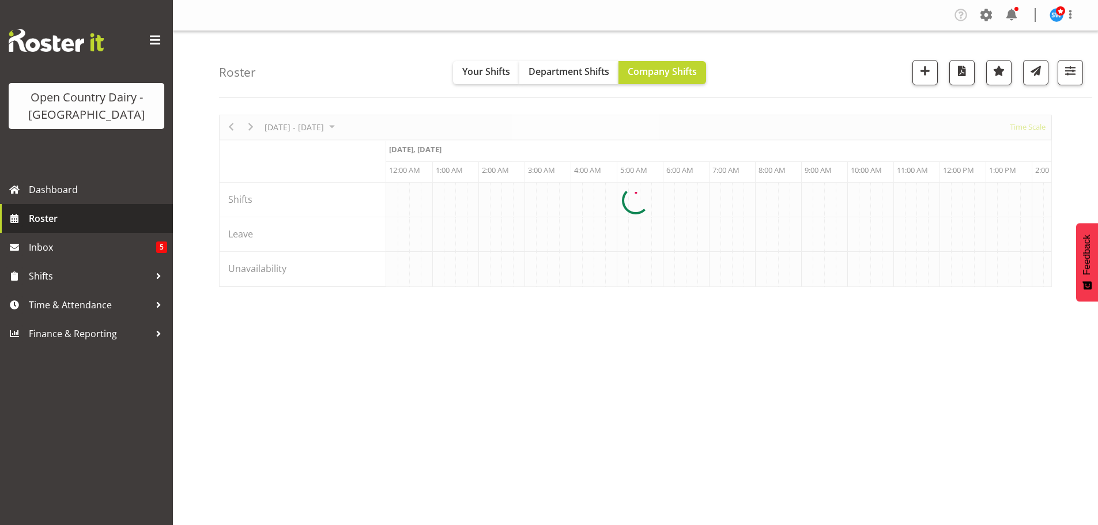
scroll to position [0, 3321]
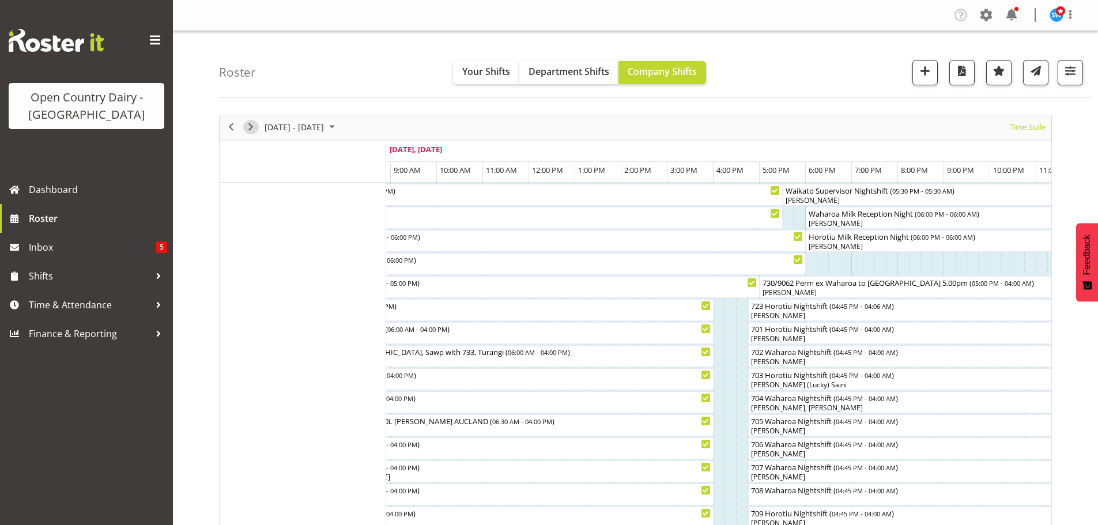
click at [251, 126] on span "Next" at bounding box center [251, 127] width 14 height 14
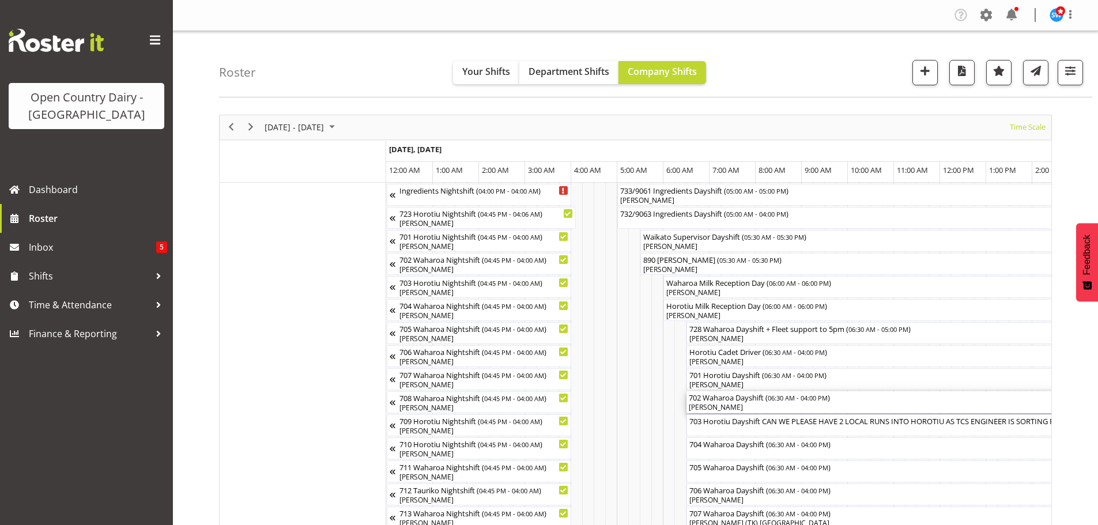
click at [760, 406] on div "[PERSON_NAME]" at bounding box center [906, 407] width 434 height 10
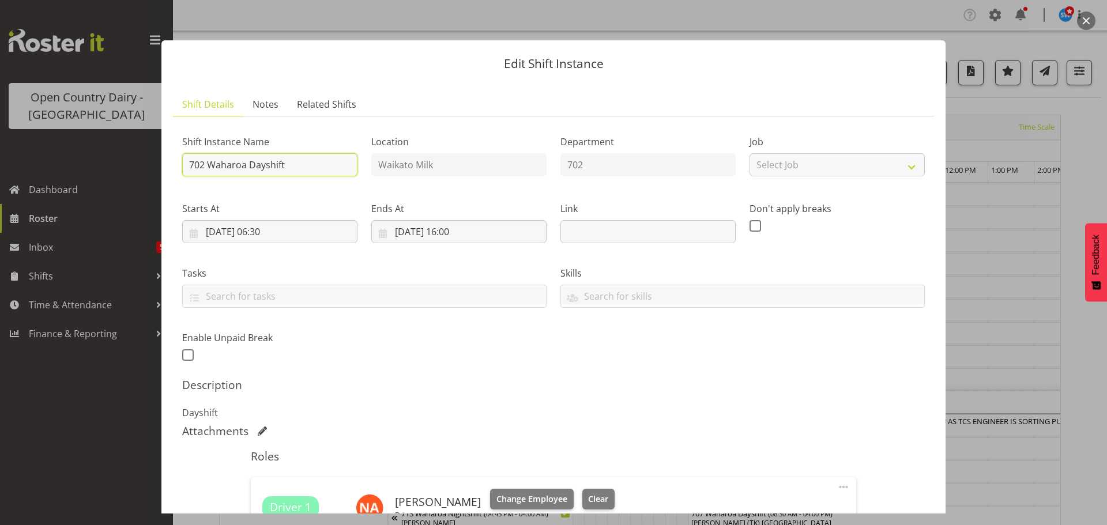
click at [318, 160] on input "702 Waharoa Dayshift" at bounding box center [269, 164] width 175 height 23
drag, startPoint x: 270, startPoint y: 167, endPoint x: 276, endPoint y: 161, distance: 7.8
click at [273, 164] on input "702 Waharoa Dayshift Cream filter chande at Waharoa yard" at bounding box center [269, 164] width 175 height 23
click at [269, 165] on input "702 Waharoa Dayshift Cream filter chande at Waharoa yard" at bounding box center [269, 164] width 175 height 23
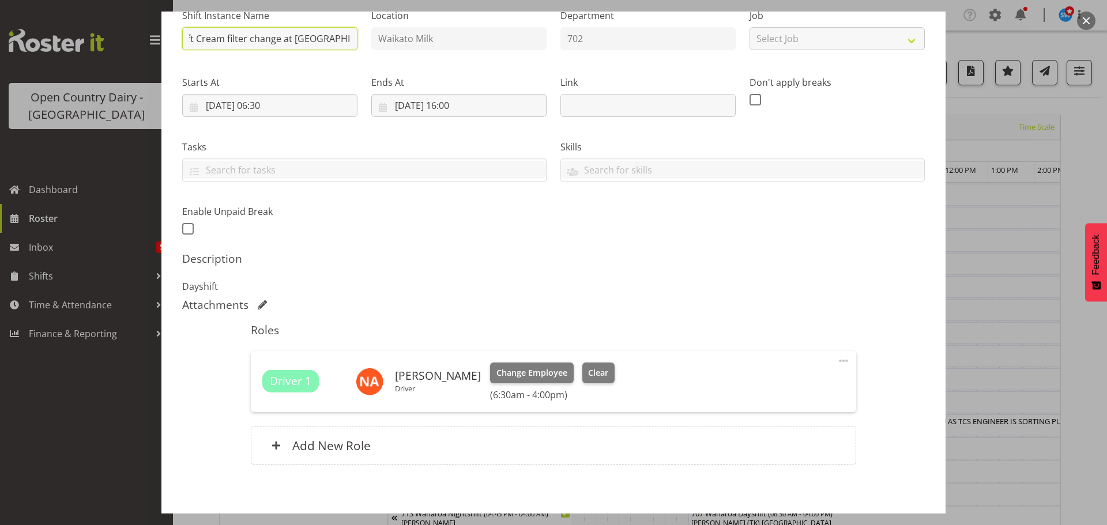
scroll to position [180, 0]
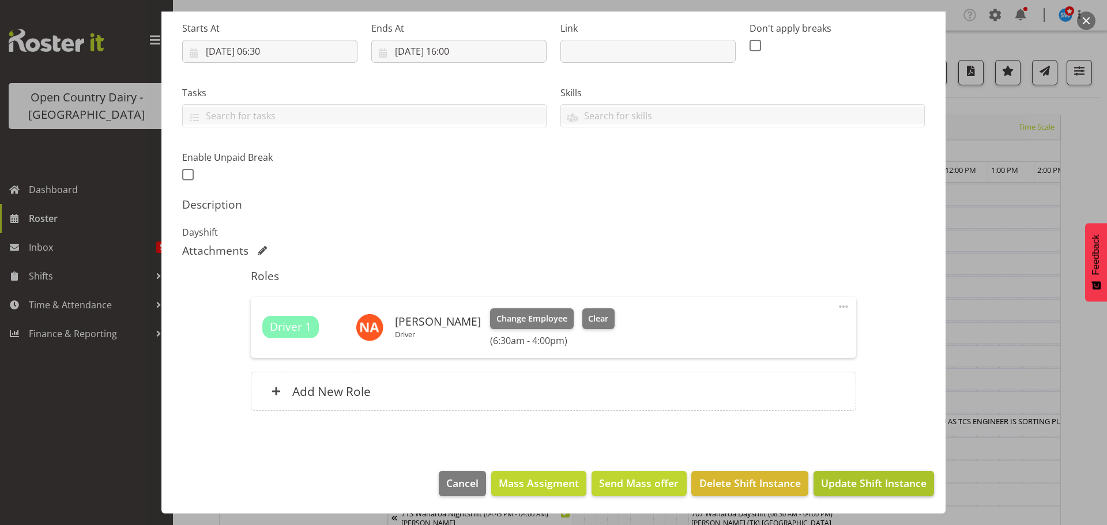
type input "702 Waharoa Dayshift Cream filter change at Waharoa yard"
click at [882, 481] on span "Update Shift Instance" at bounding box center [874, 483] width 106 height 15
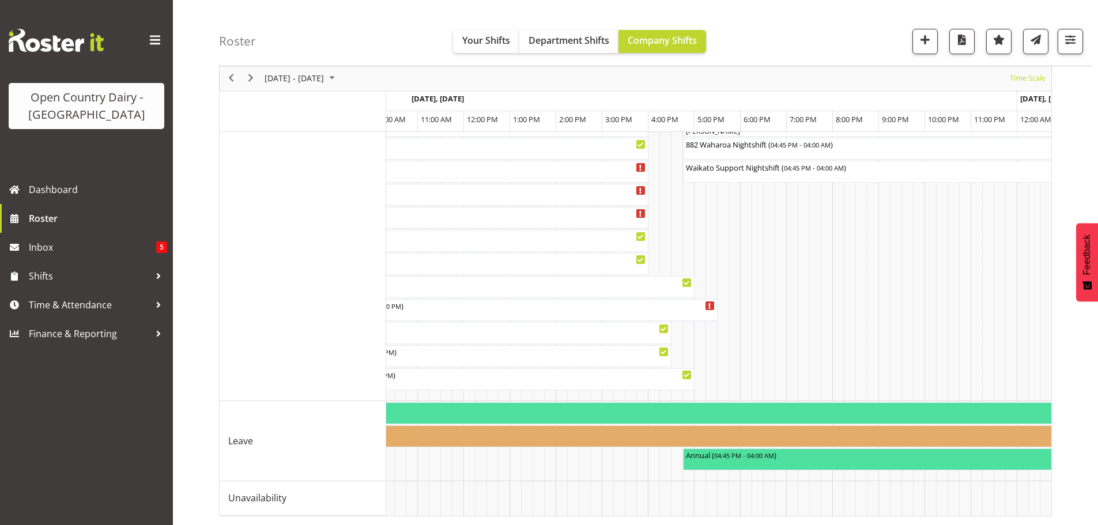
scroll to position [0, 521]
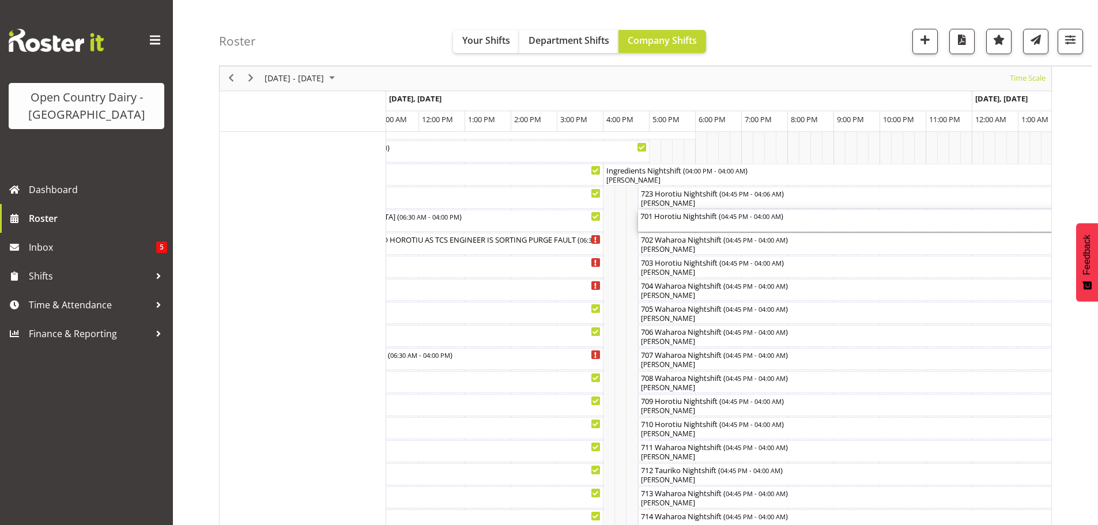
click at [727, 226] on div "701 Horotiu Nightshift ( 04:45 PM - 04:00 AM )" at bounding box center [898, 221] width 514 height 22
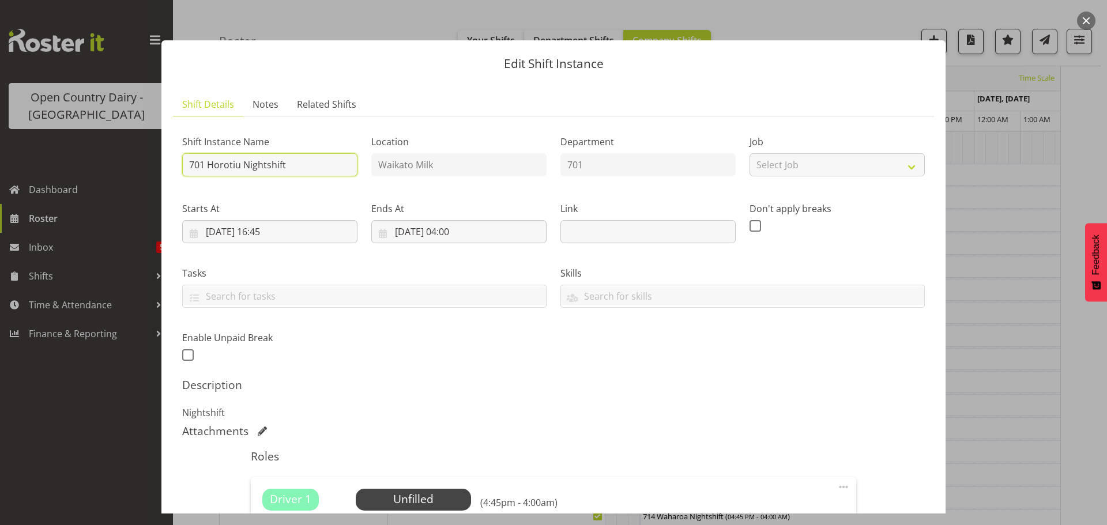
click at [325, 163] on input "701 Horotiu Nightshift" at bounding box center [269, 164] width 175 height 23
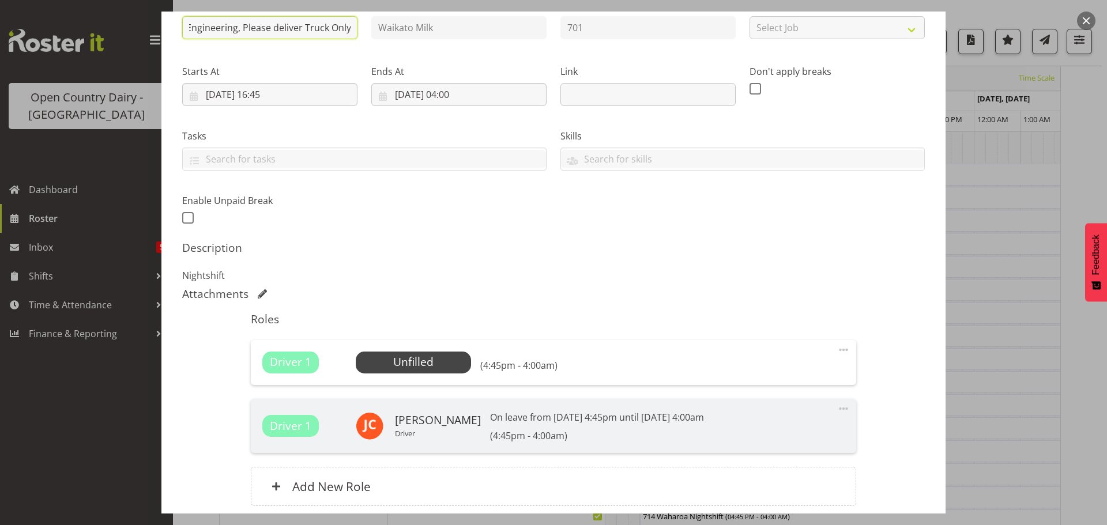
scroll to position [232, 0]
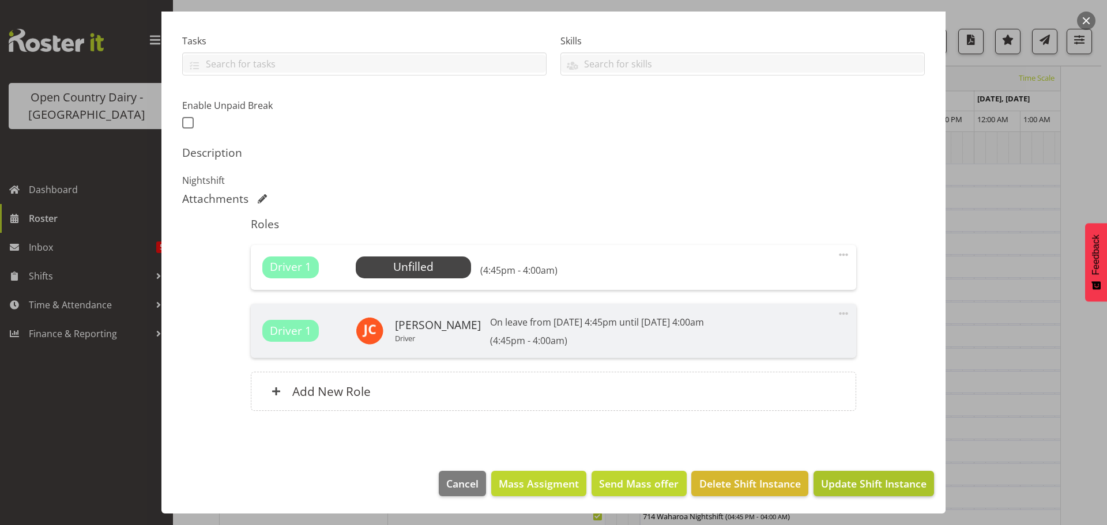
type input "701 NRV Replacement, Pulse Engineering, Please deliver Truck Only"
click at [861, 484] on span "Update Shift Instance" at bounding box center [874, 483] width 106 height 15
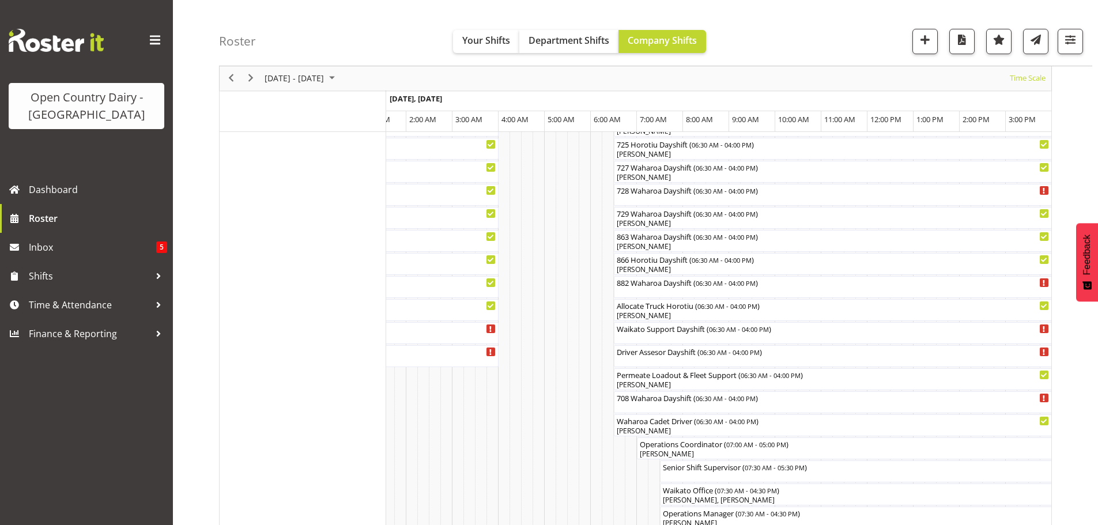
scroll to position [749, 0]
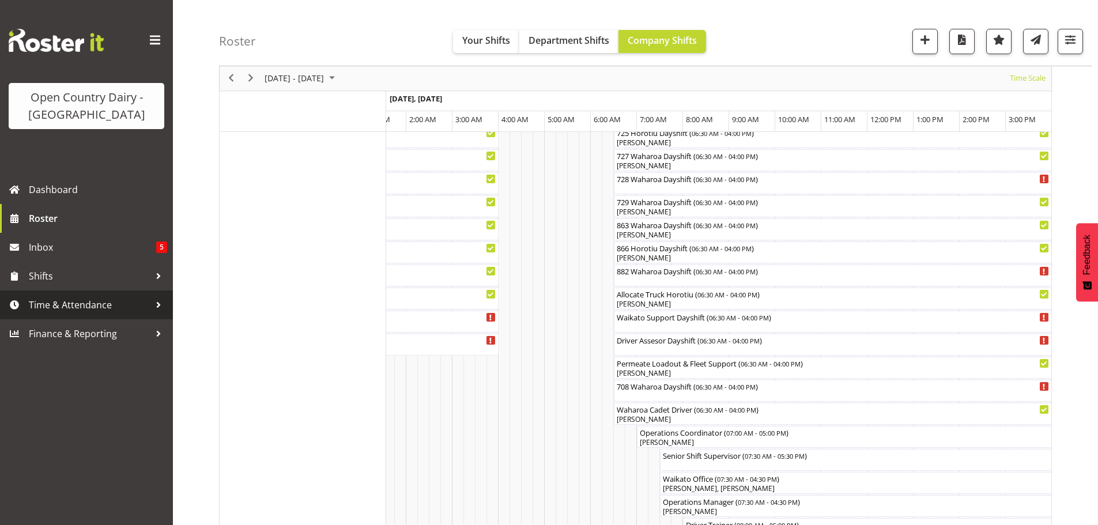
click at [57, 304] on span "Time & Attendance" at bounding box center [89, 304] width 121 height 17
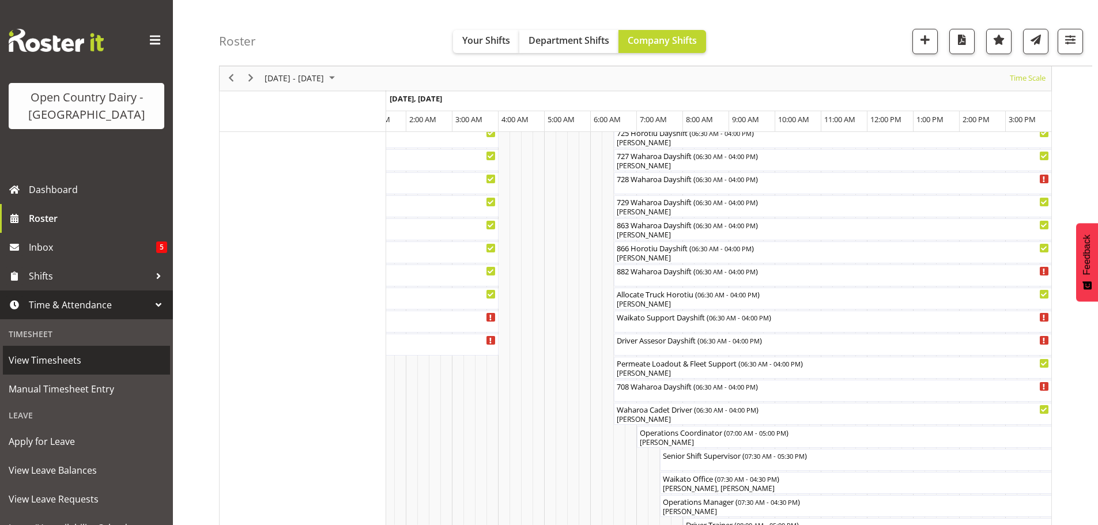
click at [53, 358] on span "View Timesheets" at bounding box center [87, 360] width 156 height 17
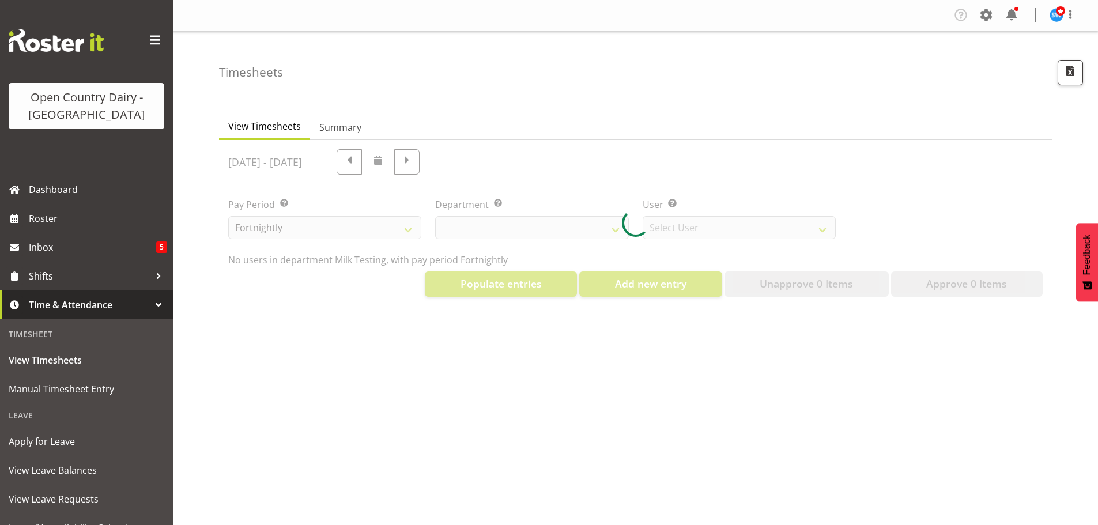
select select "733"
select select "7414"
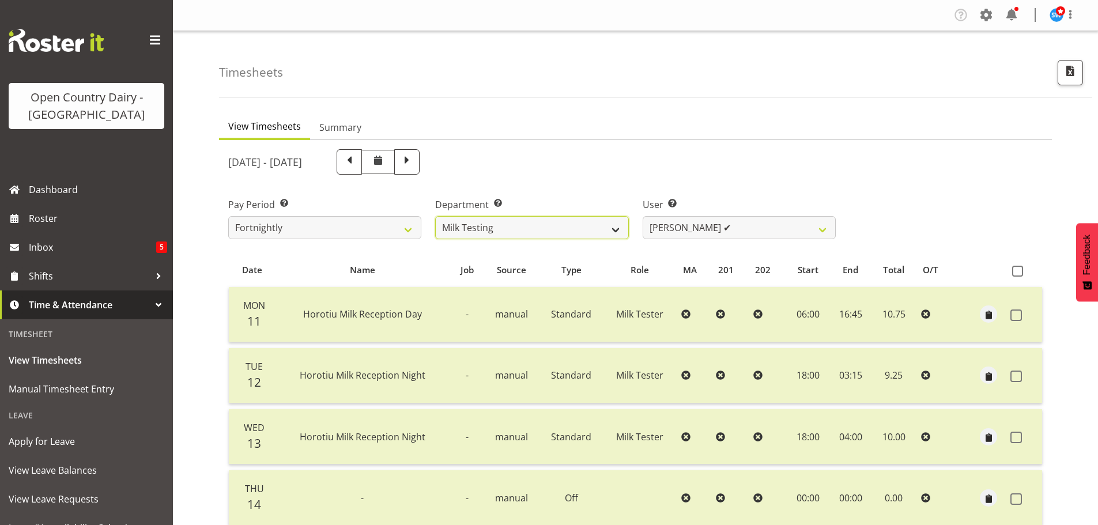
click at [610, 225] on select "701 702 703 704 705 706 707 708 709 710 711 712 713 714 715 716 717 718 719 720" at bounding box center [531, 227] width 193 height 23
select select "734"
click at [435, 216] on select "701 702 703 704 705 706 707 708 709 710 711 712 713 714 715 716 717 718 719 720" at bounding box center [531, 227] width 193 height 23
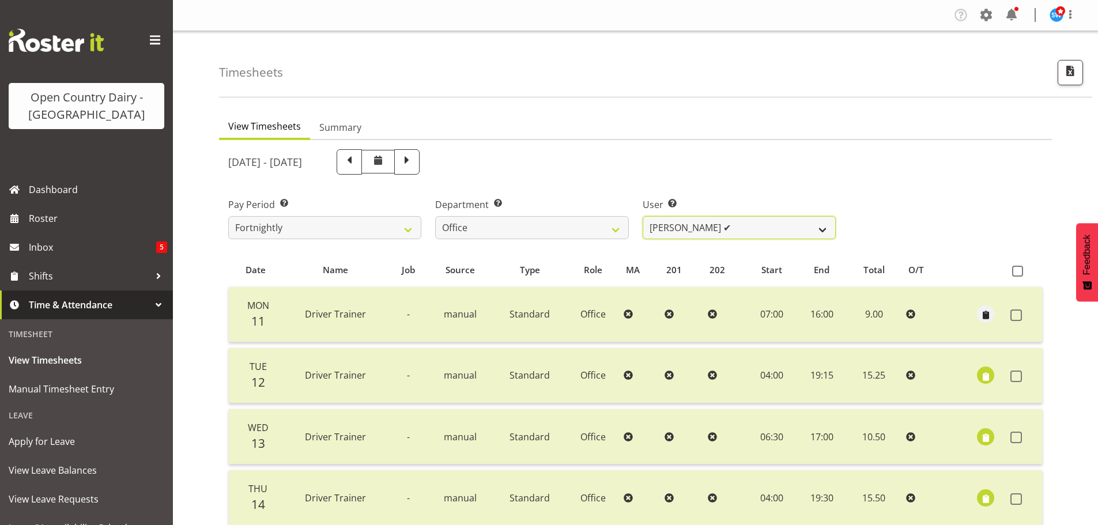
click at [749, 231] on select "[PERSON_NAME] ✔ [PERSON_NAME] ✔ [PERSON_NAME] ✔ [PERSON_NAME] ✔ Milk Reception …" at bounding box center [739, 227] width 193 height 23
select select "8227"
click at [643, 216] on select "[PERSON_NAME] ✔ [PERSON_NAME] ✔ [PERSON_NAME] ✔ [PERSON_NAME] ✔ Milk Reception …" at bounding box center [739, 227] width 193 height 23
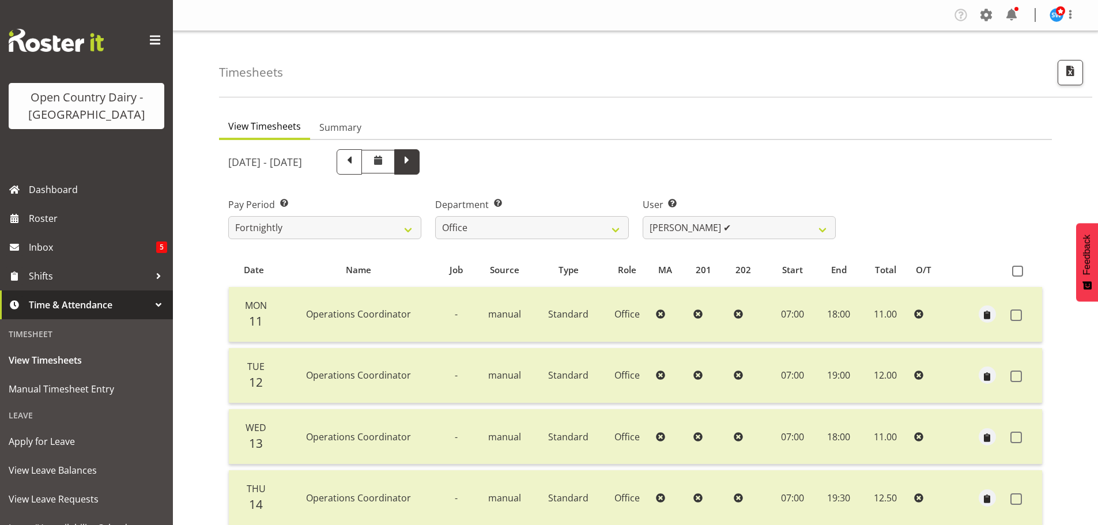
click at [415, 160] on span at bounding box center [407, 160] width 15 height 15
select select
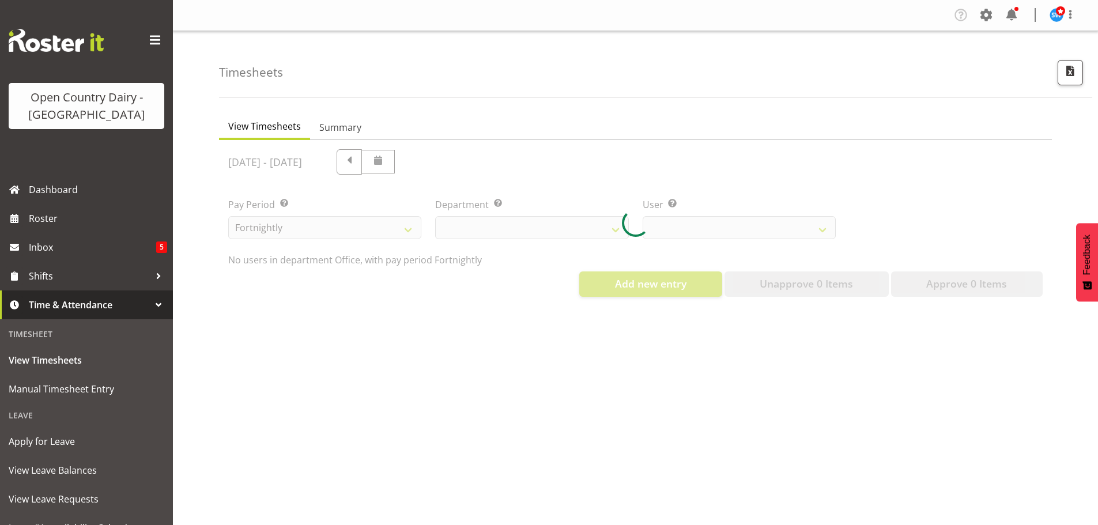
select select "734"
select select "8227"
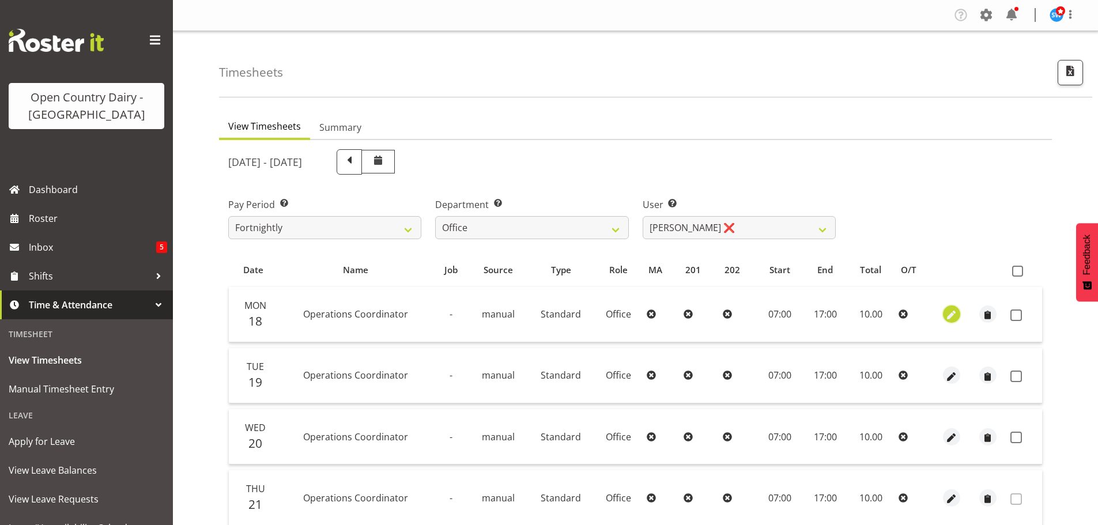
click at [950, 314] on span "button" at bounding box center [951, 315] width 13 height 13
select select "1169"
select select "Standard"
select select "secondary"
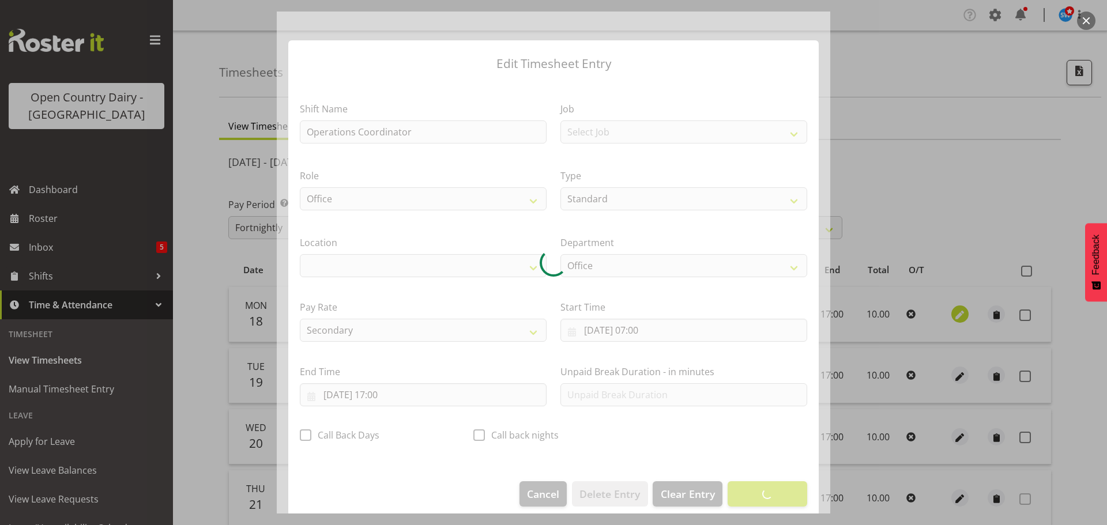
select select "1040"
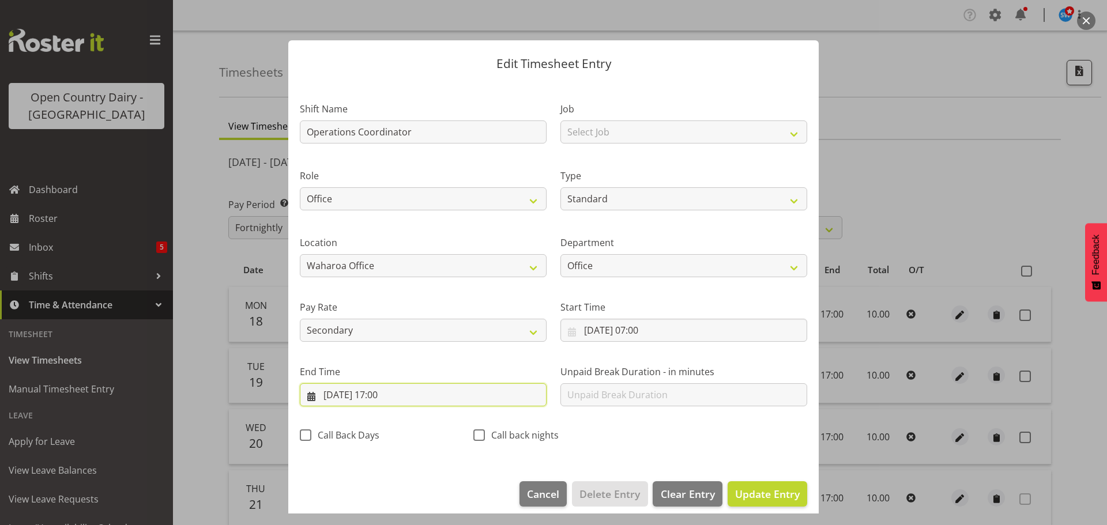
click at [400, 393] on input "[DATE] 17:00" at bounding box center [423, 394] width 247 height 23
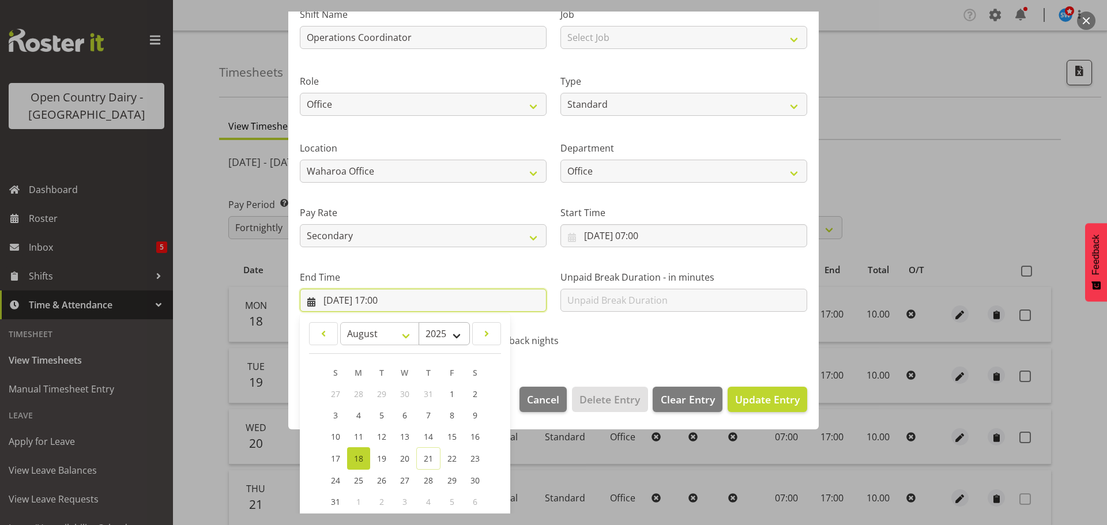
scroll to position [156, 0]
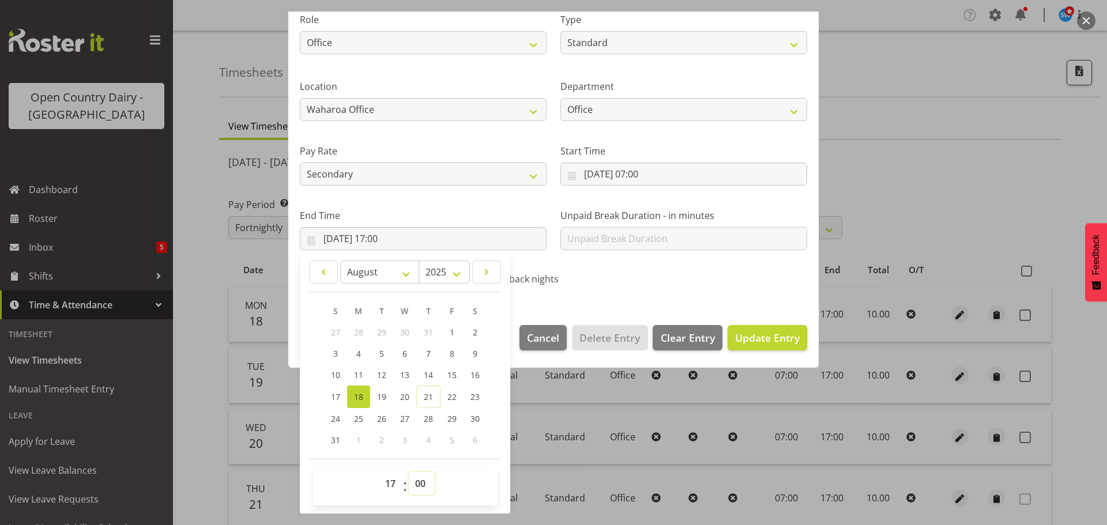
click at [419, 484] on select "00 01 02 03 04 05 06 07 08 09 10 11 12 13 14 15 16 17 18 19 20 21 22 23 24 25 2…" at bounding box center [422, 483] width 26 height 23
select select "30"
click at [409, 472] on select "00 01 02 03 04 05 06 07 08 09 10 11 12 13 14 15 16 17 18 19 20 21 22 23 24 25 2…" at bounding box center [422, 483] width 26 height 23
type input "[DATE] 17:30"
click at [754, 338] on span "Update Entry" at bounding box center [767, 338] width 65 height 14
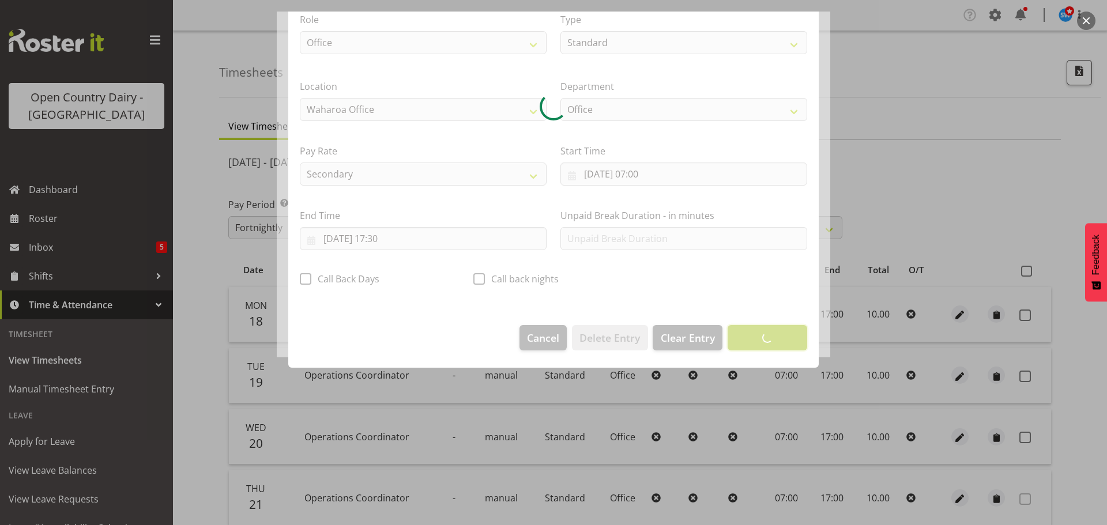
scroll to position [10, 0]
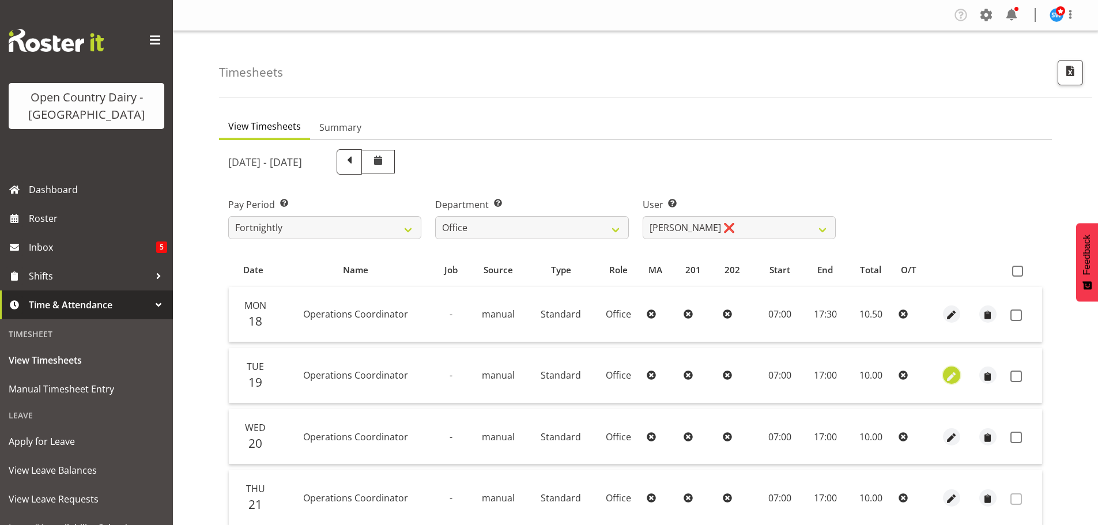
click at [950, 374] on span "button" at bounding box center [951, 376] width 13 height 13
select select "1169"
select select "Standard"
select select "secondary"
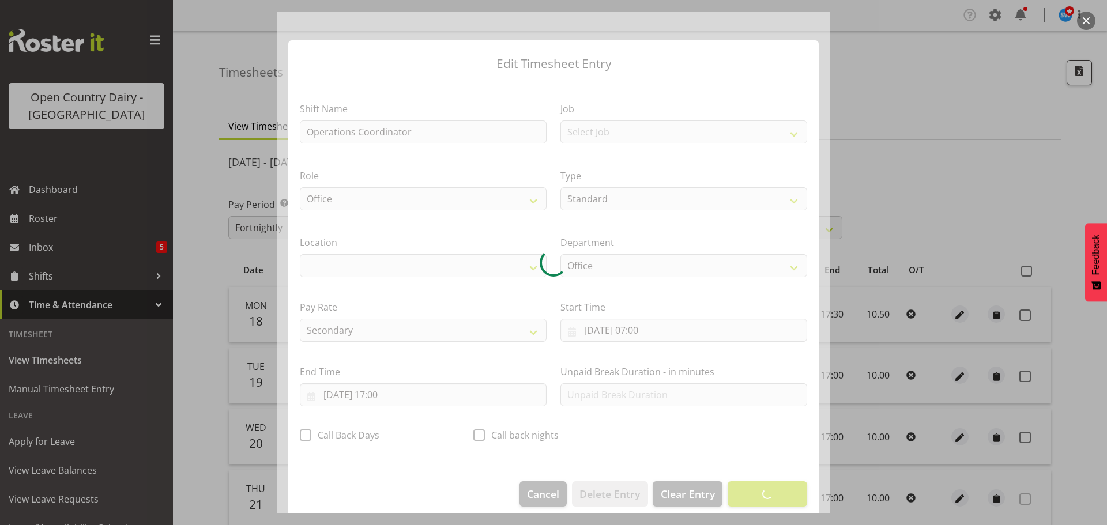
select select "1040"
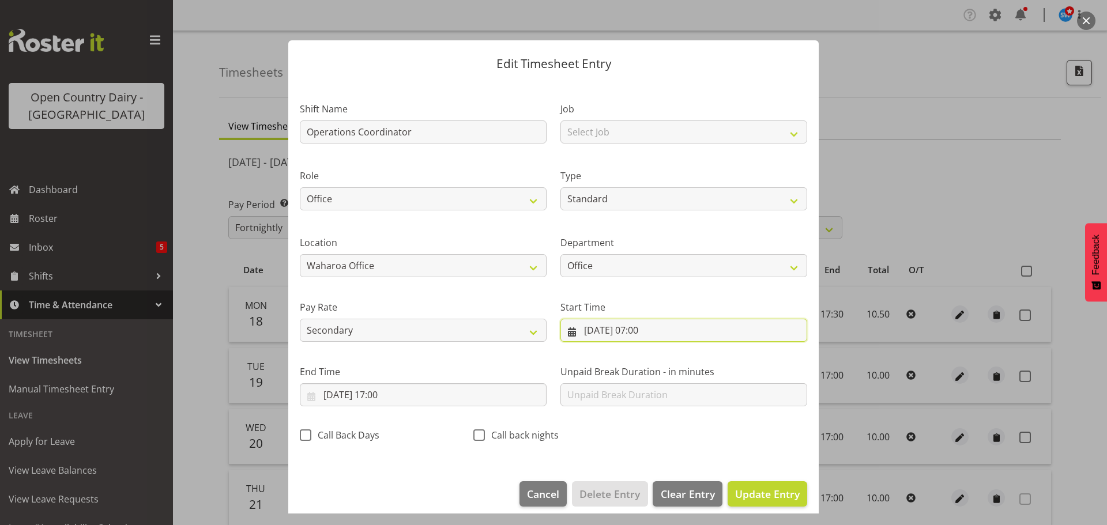
click at [668, 327] on input "[DATE] 07:00" at bounding box center [683, 330] width 247 height 23
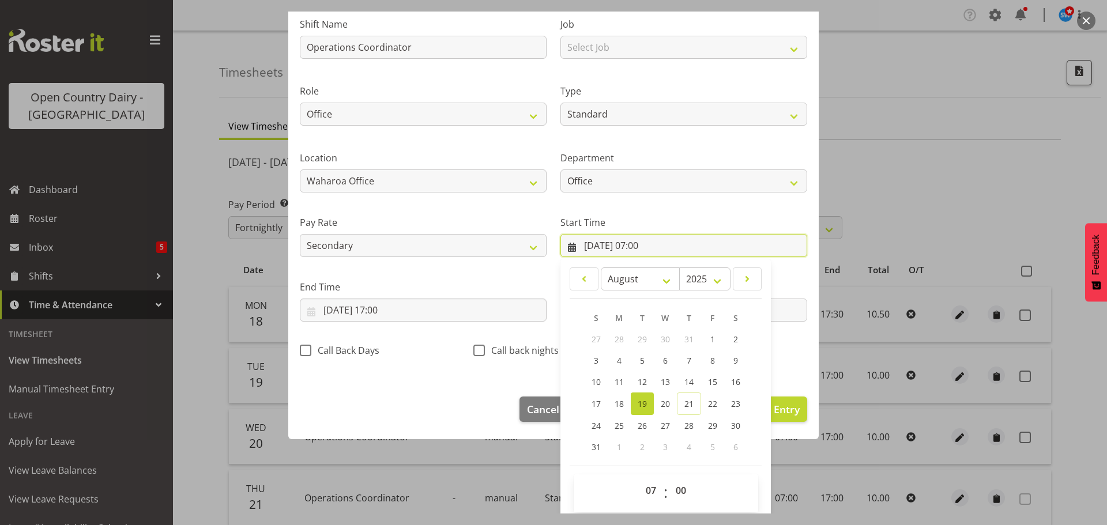
scroll to position [92, 0]
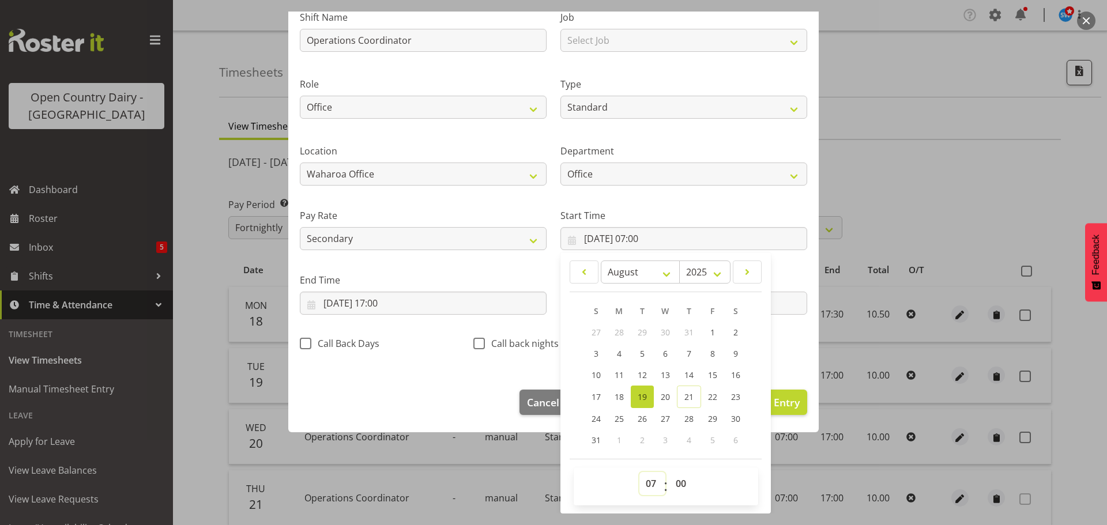
click at [647, 480] on select "00 01 02 03 04 05 06 07 08 09 10 11 12 13 14 15 16 17 18 19 20 21 22 23" at bounding box center [652, 483] width 26 height 23
click at [883, 197] on div at bounding box center [553, 262] width 1107 height 525
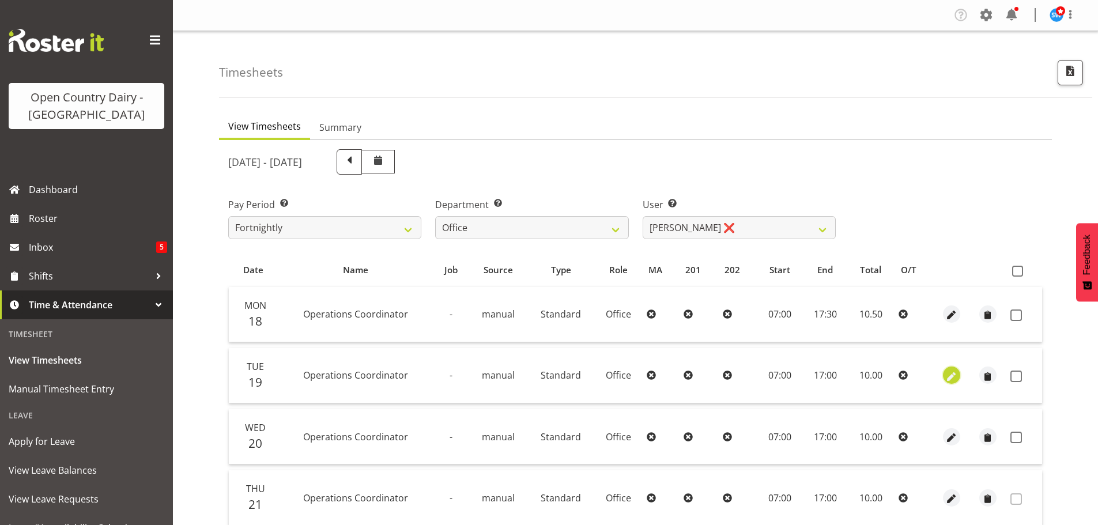
click at [954, 375] on span "button" at bounding box center [951, 376] width 13 height 13
select select "1169"
select select "Standard"
select select "secondary"
select select "7"
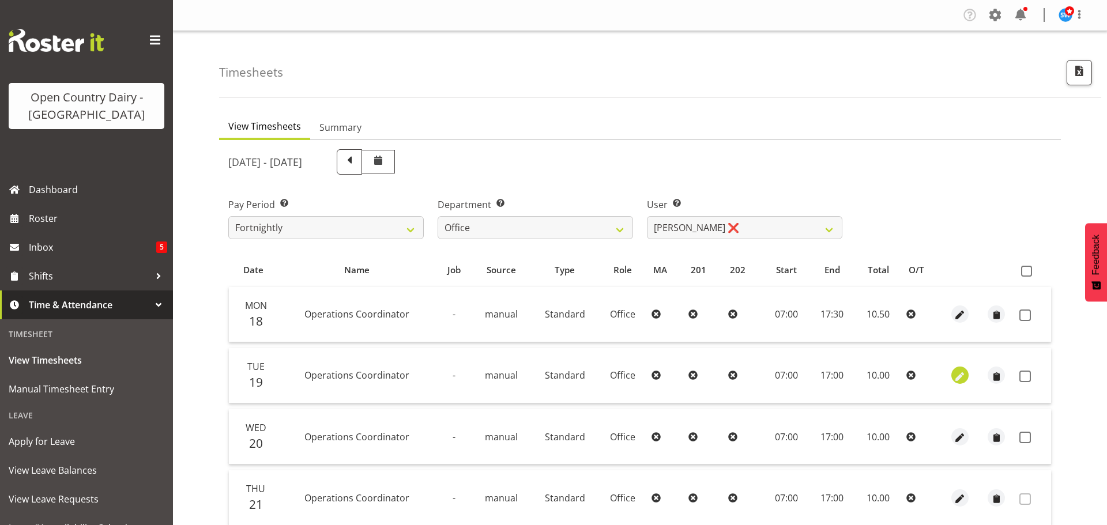
select select "2025"
select select "17"
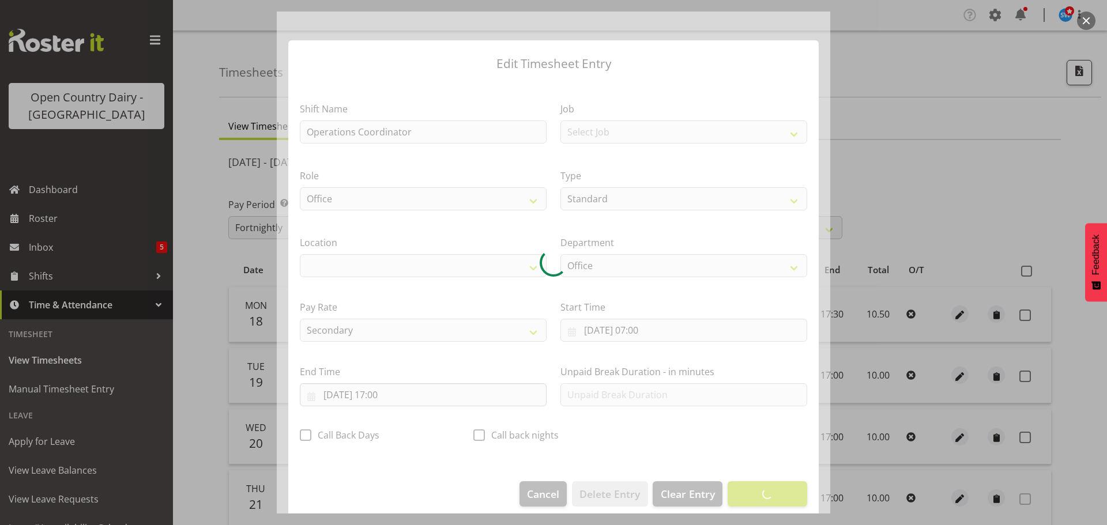
select select "1040"
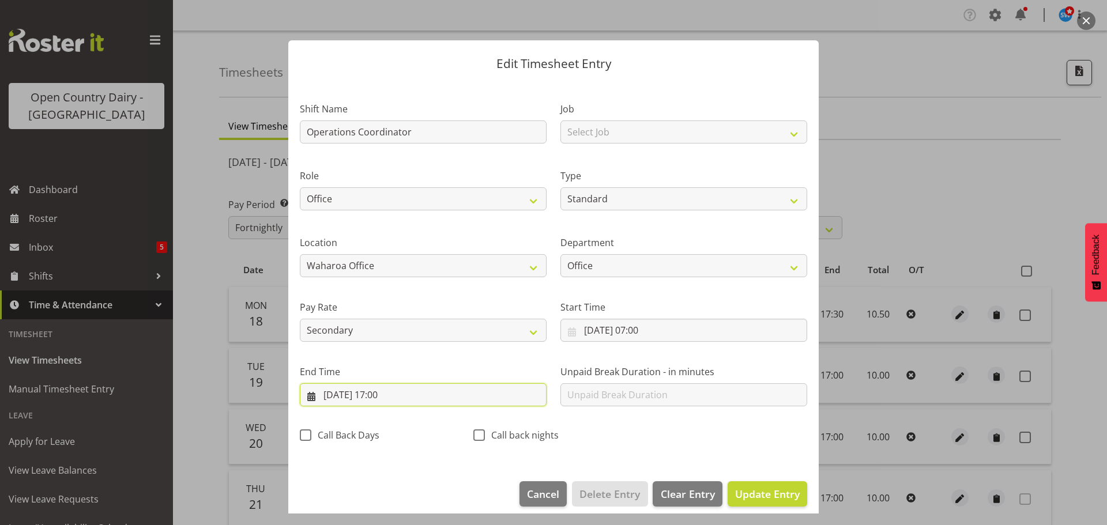
click at [391, 392] on input "[DATE] 17:00" at bounding box center [423, 394] width 247 height 23
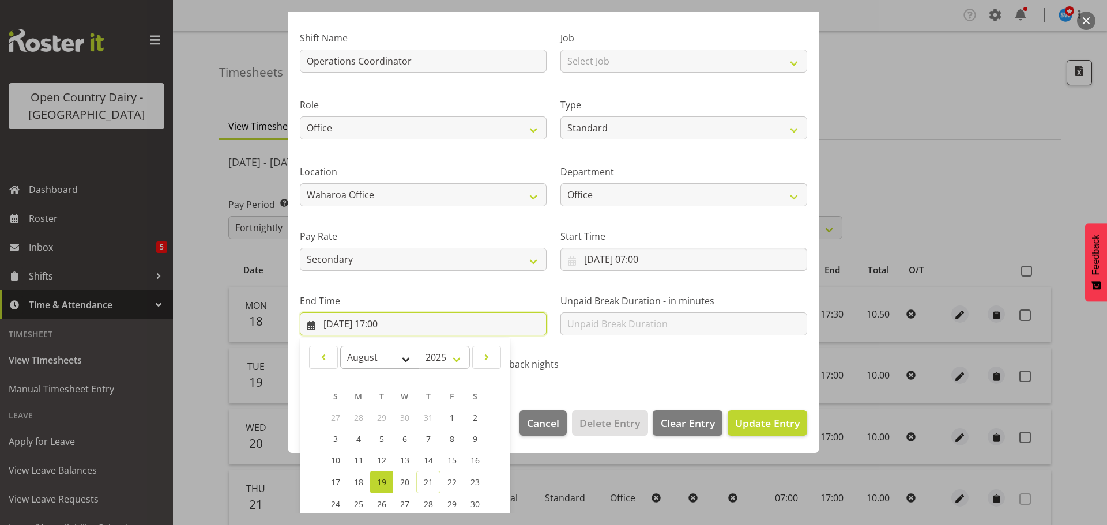
scroll to position [156, 0]
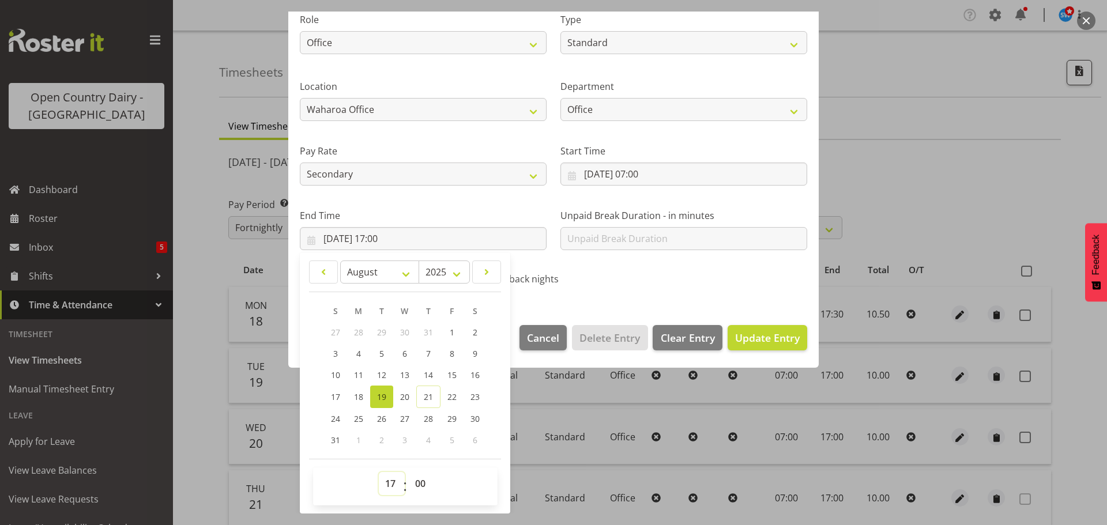
click at [389, 481] on select "00 01 02 03 04 05 06 07 08 09 10 11 12 13 14 15 16 17 18 19 20 21 22 23" at bounding box center [392, 483] width 26 height 23
select select "19"
click at [379, 472] on select "00 01 02 03 04 05 06 07 08 09 10 11 12 13 14 15 16 17 18 19 20 21 22 23" at bounding box center [392, 483] width 26 height 23
type input "[DATE] 19:00"
click at [628, 294] on div "Call back nights" at bounding box center [553, 276] width 174 height 38
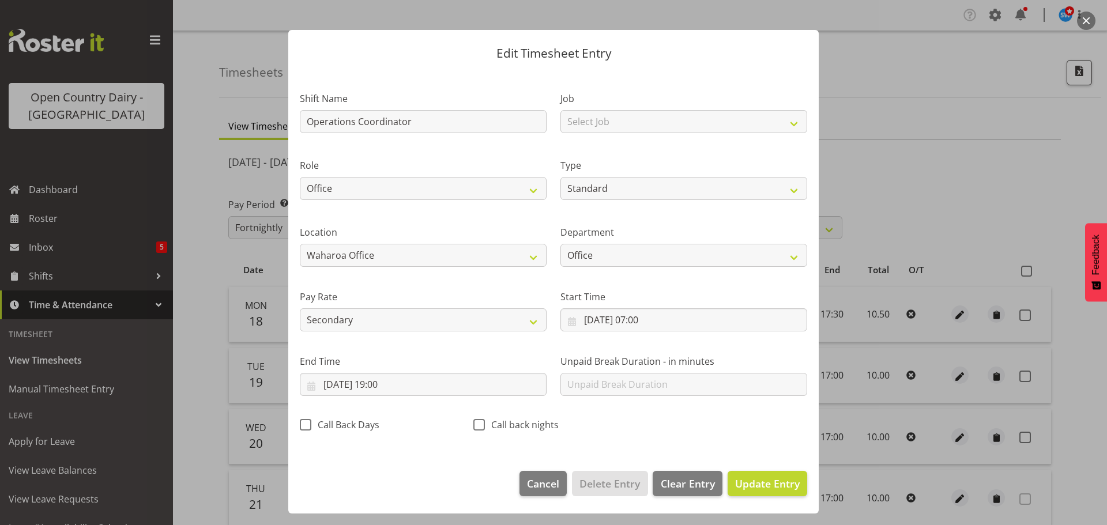
scroll to position [10, 0]
click at [744, 483] on span "Update Entry" at bounding box center [767, 484] width 65 height 14
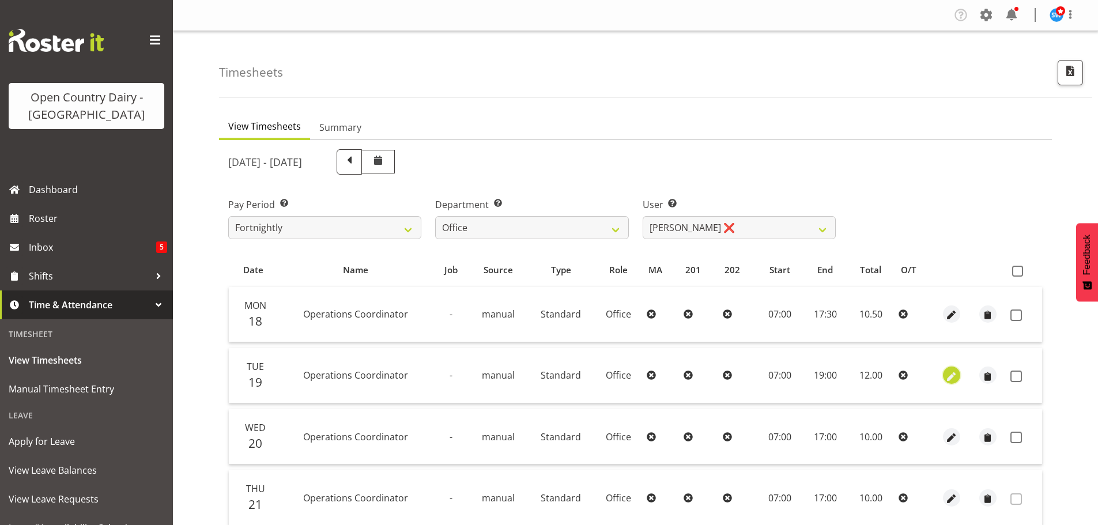
click at [951, 374] on span "button" at bounding box center [951, 376] width 13 height 13
select select "1169"
select select "Standard"
select select "secondary"
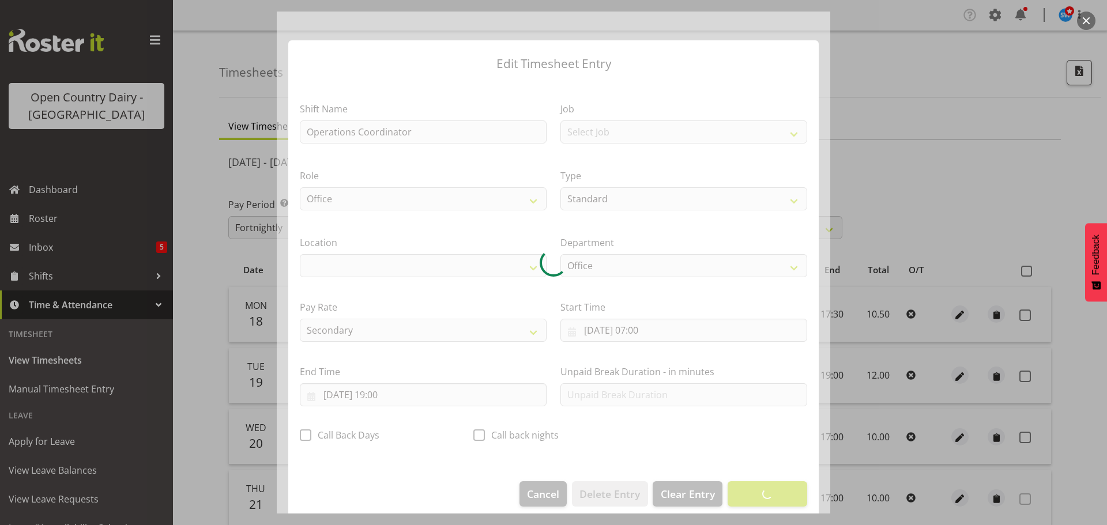
select select "1040"
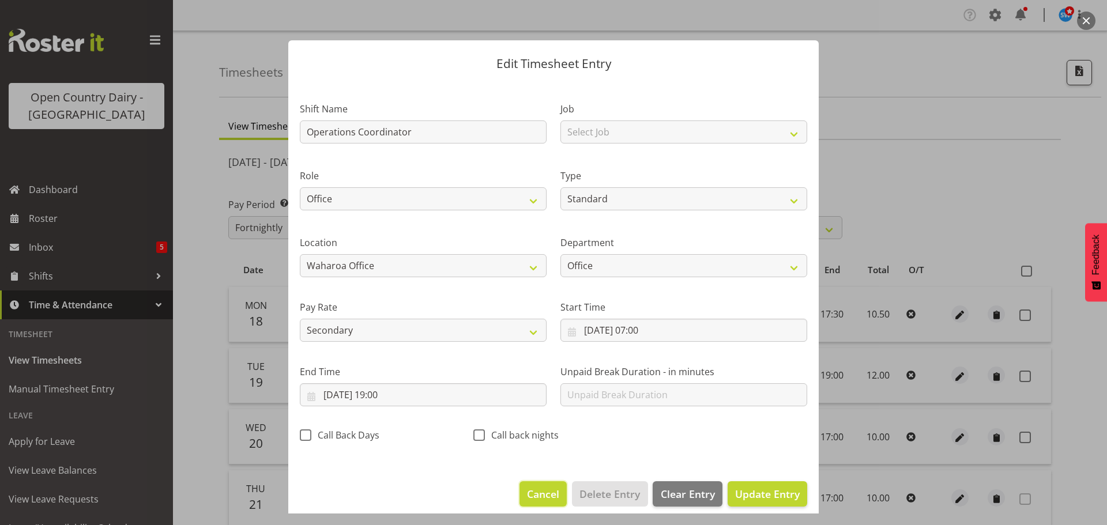
click at [544, 491] on span "Cancel" at bounding box center [543, 494] width 32 height 15
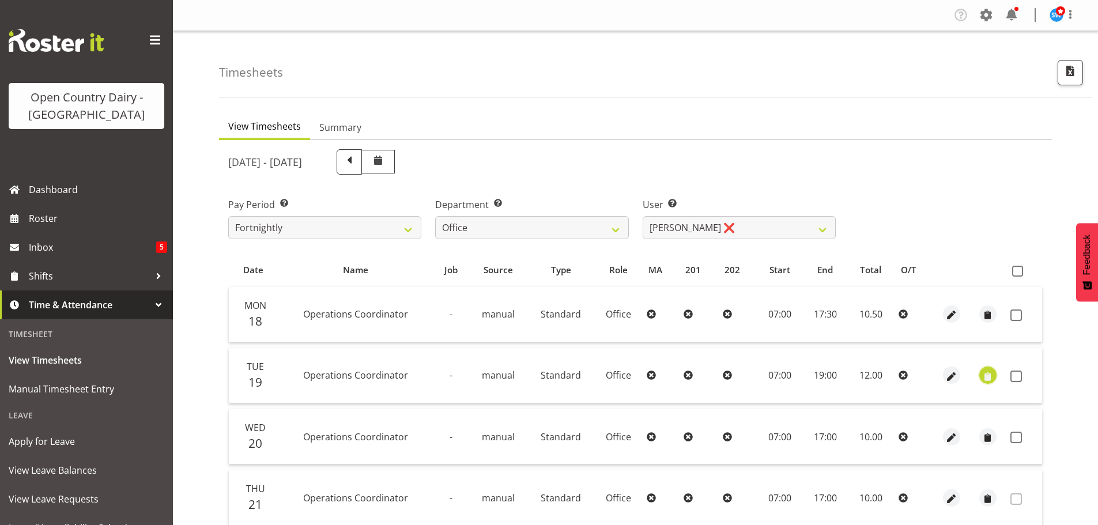
click at [988, 376] on span "button" at bounding box center [987, 376] width 13 height 13
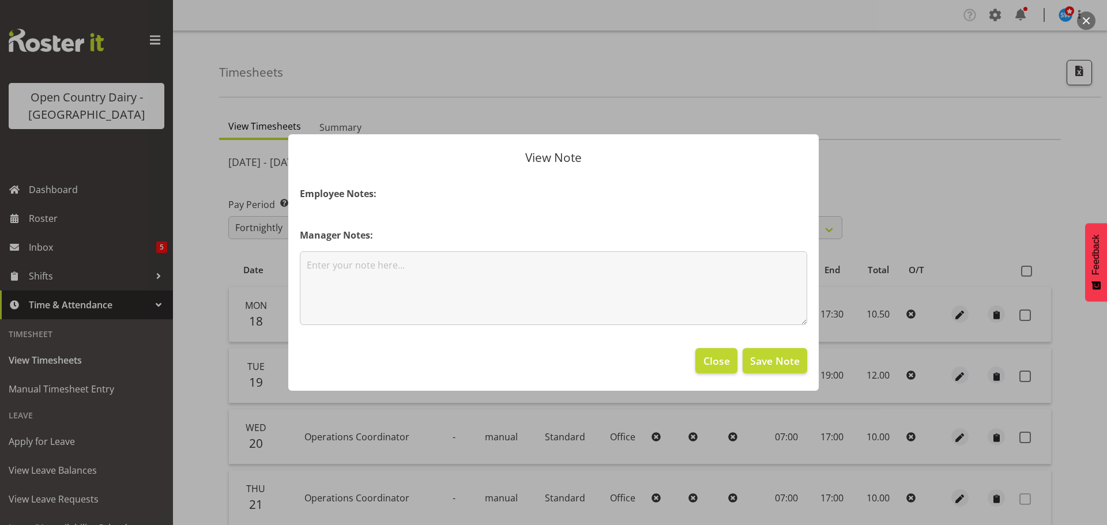
click at [367, 212] on section "Employee Notes: Manager Notes:" at bounding box center [553, 255] width 530 height 161
click at [391, 192] on h4 "Employee Notes:" at bounding box center [553, 194] width 507 height 14
click at [341, 276] on textarea at bounding box center [553, 288] width 507 height 74
type textarea "H"
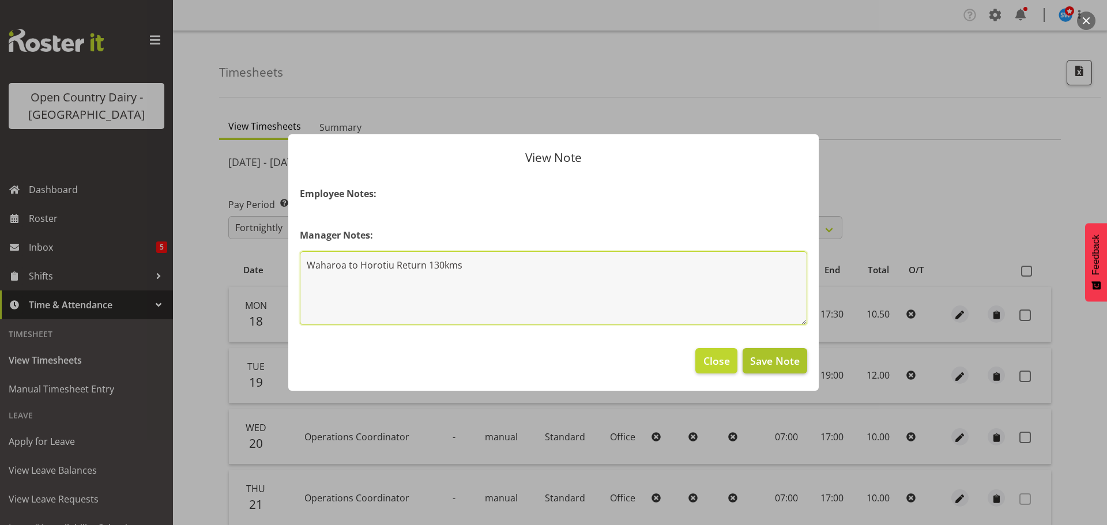
type textarea "Waharoa to Horotiu Return 130kms"
click at [785, 359] on span "Save Note" at bounding box center [775, 360] width 50 height 15
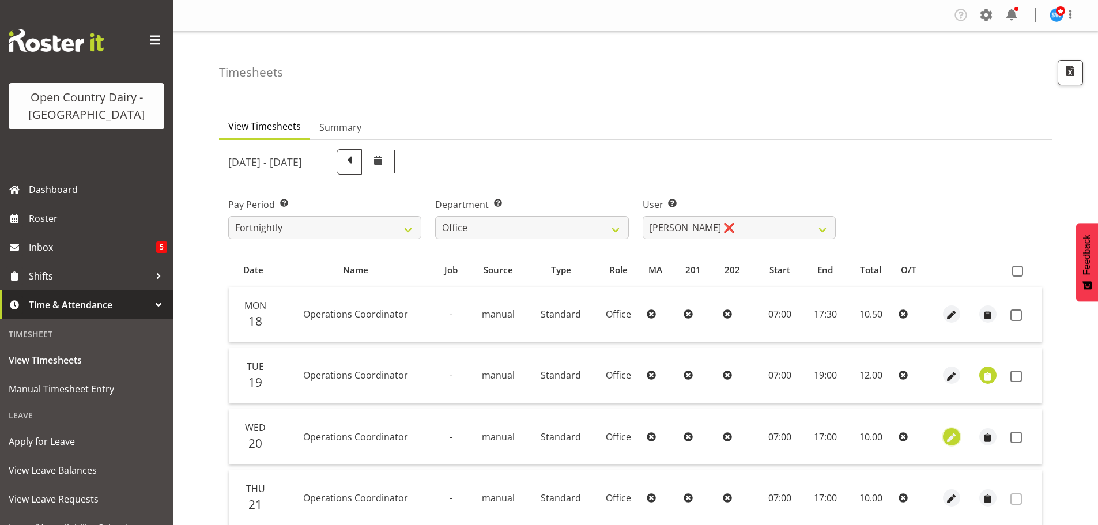
click at [952, 438] on span "button" at bounding box center [951, 437] width 13 height 13
select select "1169"
select select "Standard"
select select "secondary"
select select "7"
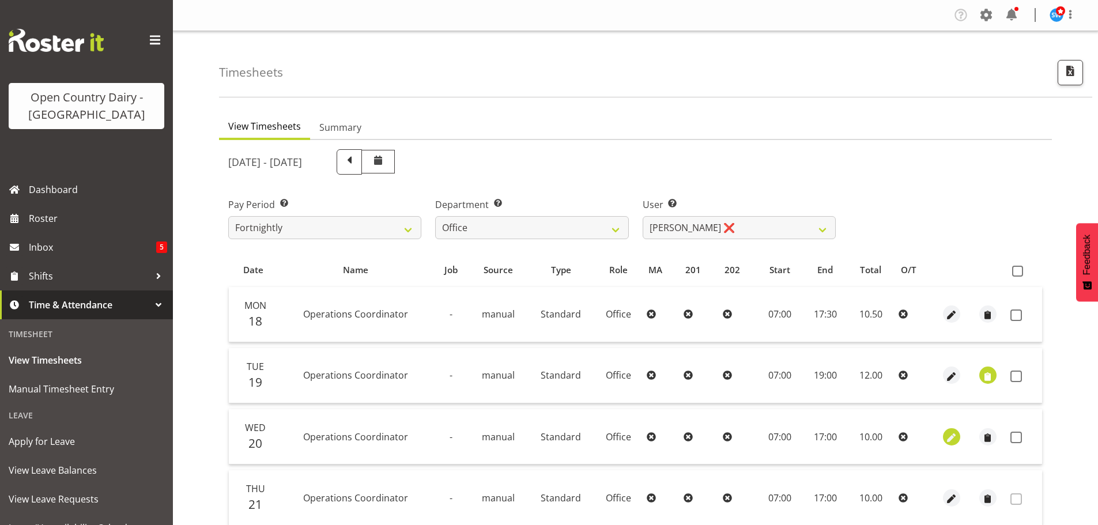
select select "2025"
select select "7"
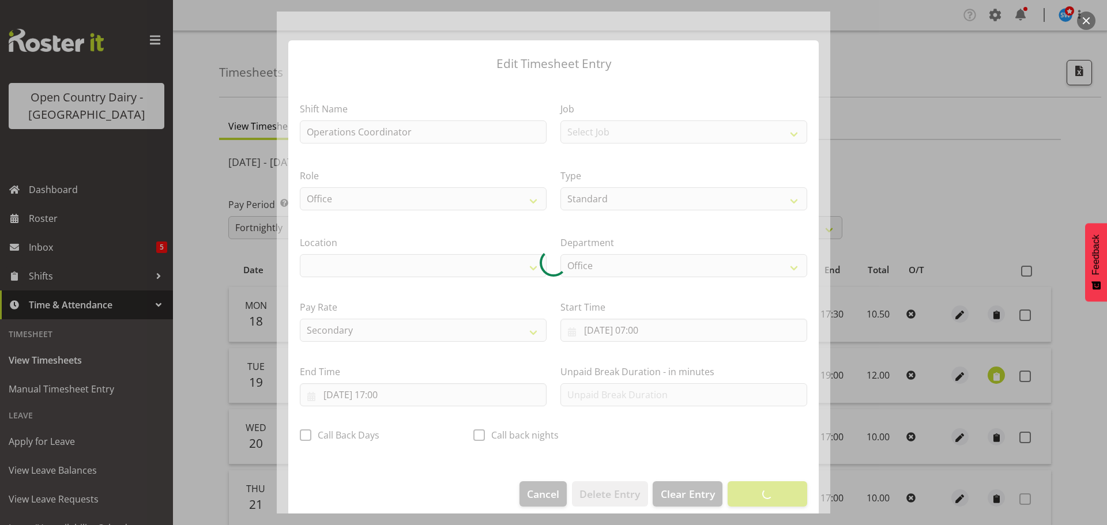
select select "1040"
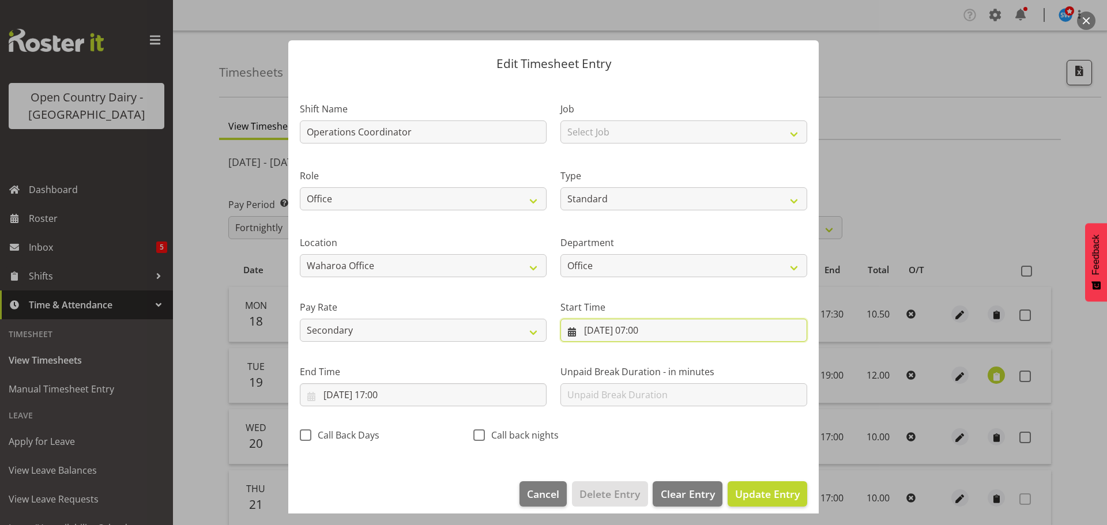
click at [645, 329] on input "[DATE] 07:00" at bounding box center [683, 330] width 247 height 23
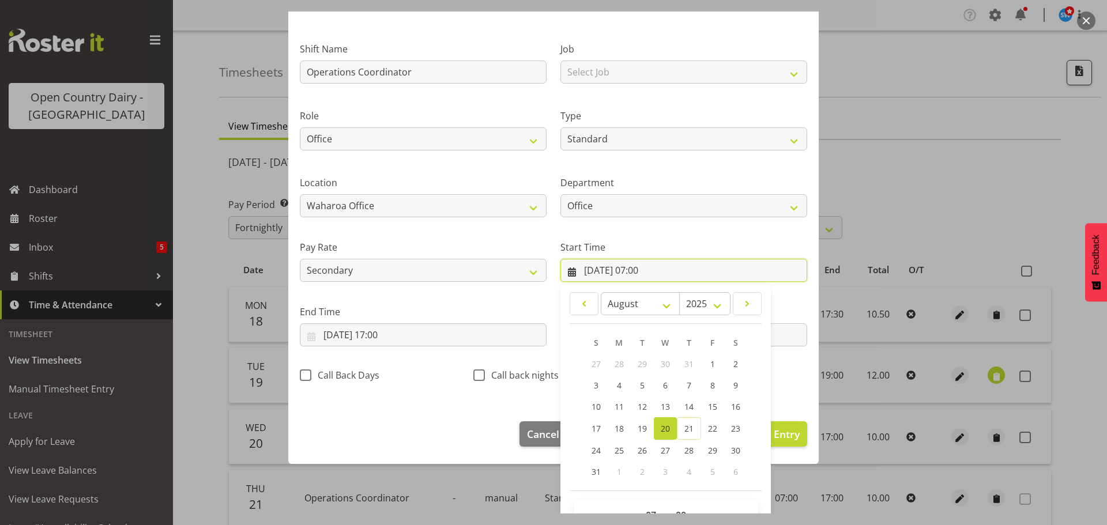
scroll to position [92, 0]
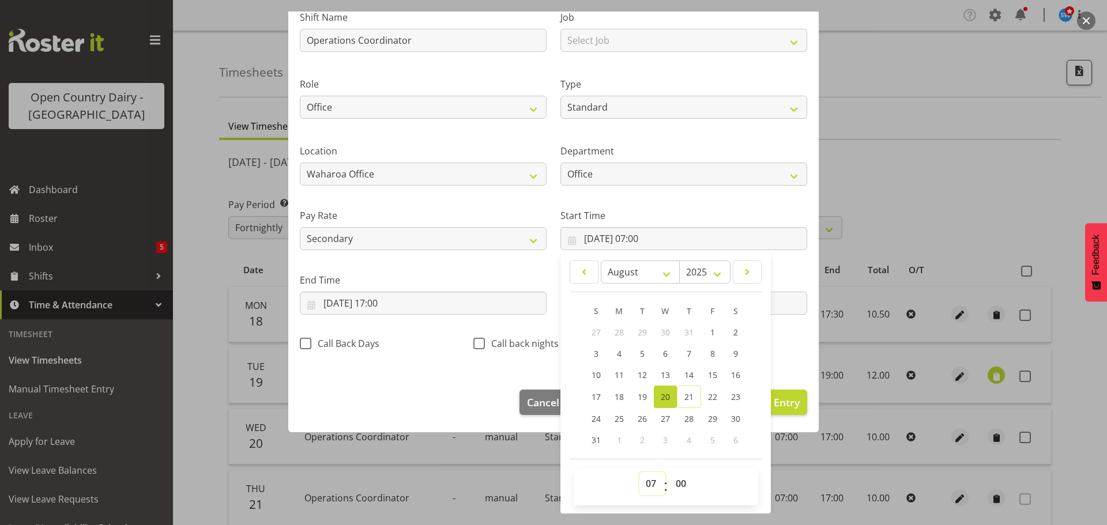
click at [649, 480] on select "00 01 02 03 04 05 06 07 08 09 10 11 12 13 14 15 16 17 18 19 20 21 22 23" at bounding box center [652, 483] width 26 height 23
select select "5"
click at [639, 472] on select "00 01 02 03 04 05 06 07 08 09 10 11 12 13 14 15 16 17 18 19 20 21 22 23" at bounding box center [652, 483] width 26 height 23
type input "[DATE] 05:00"
click at [388, 302] on input "[DATE] 17:00" at bounding box center [423, 303] width 247 height 23
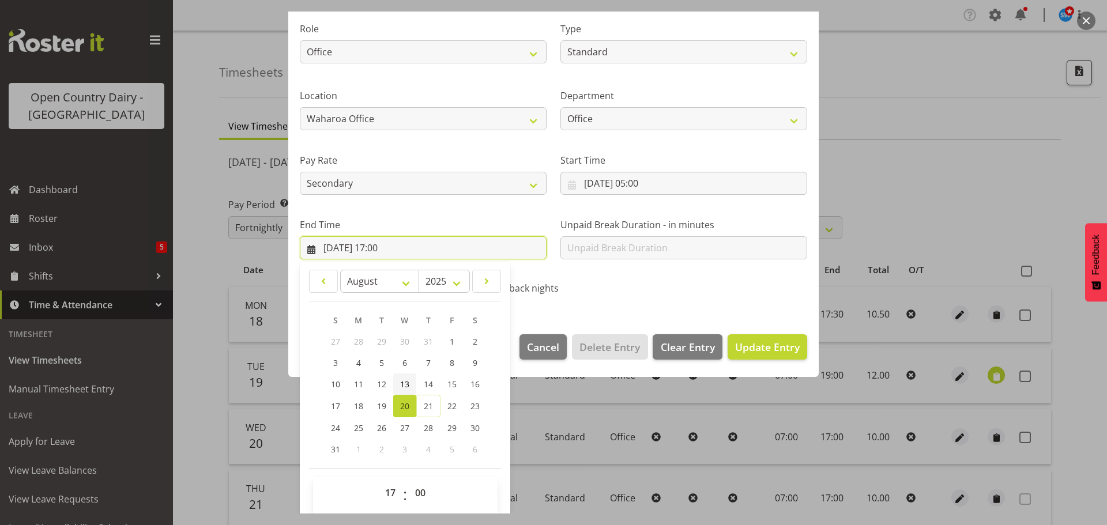
scroll to position [156, 0]
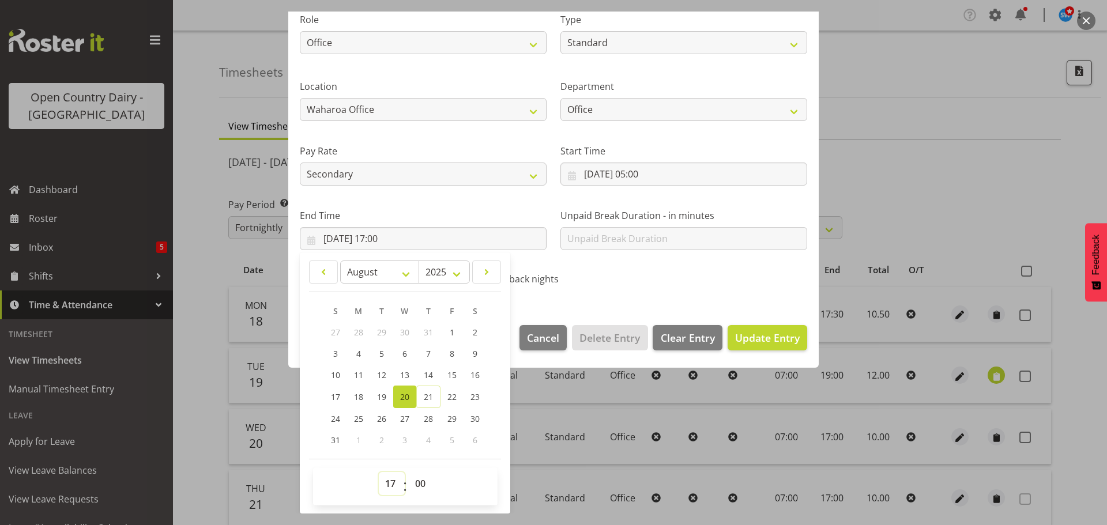
click at [390, 481] on select "00 01 02 03 04 05 06 07 08 09 10 11 12 13 14 15 16 17 18 19 20 21 22 23" at bounding box center [392, 483] width 26 height 23
select select "18"
click at [379, 472] on select "00 01 02 03 04 05 06 07 08 09 10 11 12 13 14 15 16 17 18 19 20 21 22 23" at bounding box center [392, 483] width 26 height 23
type input "[DATE] 18:00"
click at [749, 336] on span "Update Entry" at bounding box center [767, 338] width 65 height 14
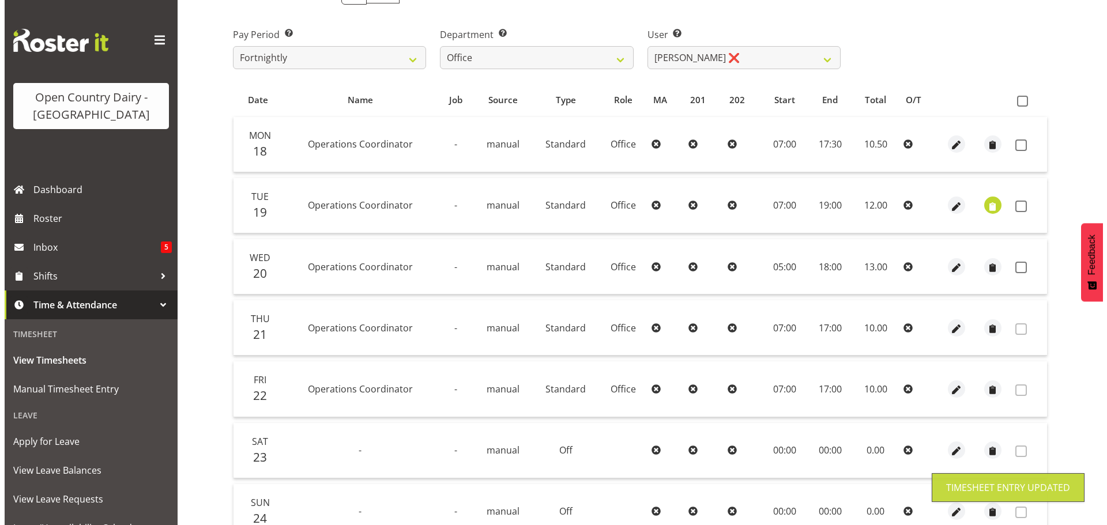
scroll to position [173, 0]
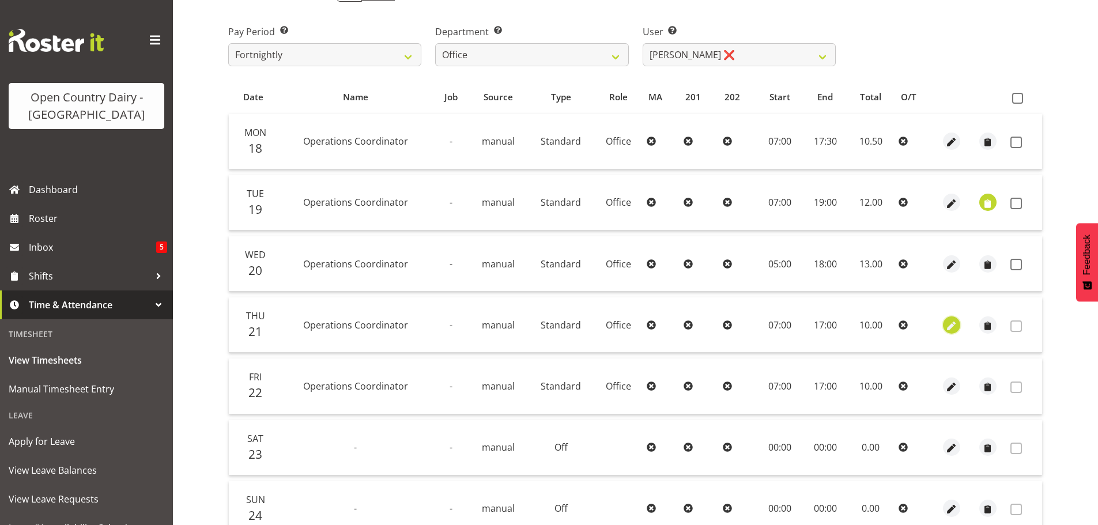
click at [950, 325] on span "button" at bounding box center [951, 325] width 13 height 13
select select "1169"
select select "Standard"
select select "secondary"
select select "7"
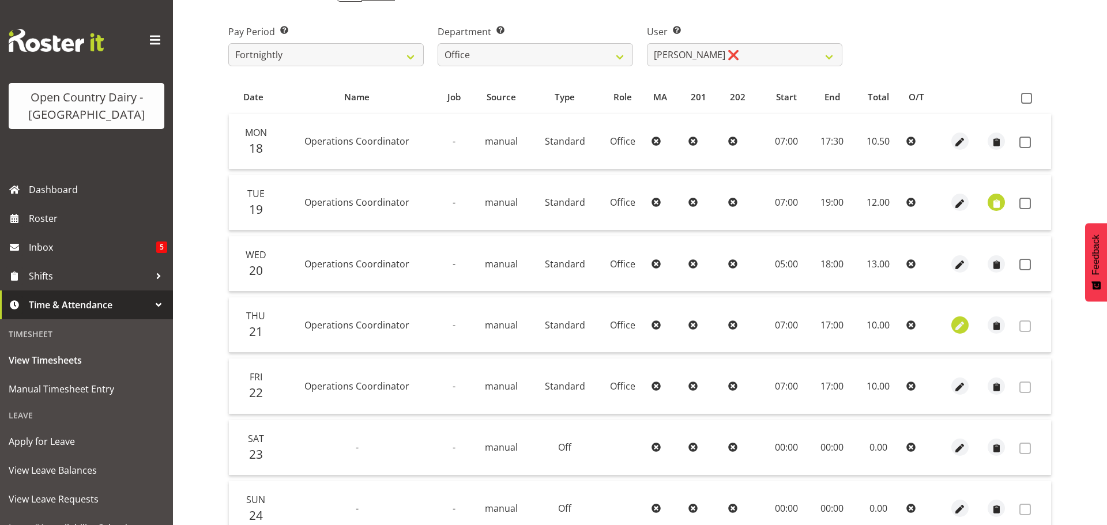
select select "2025"
select select "17"
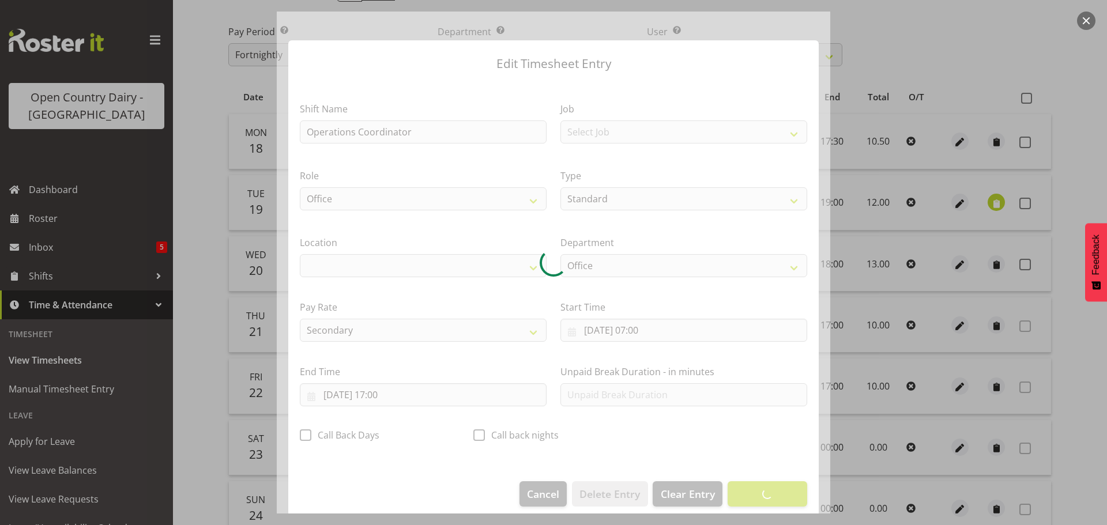
select select "1040"
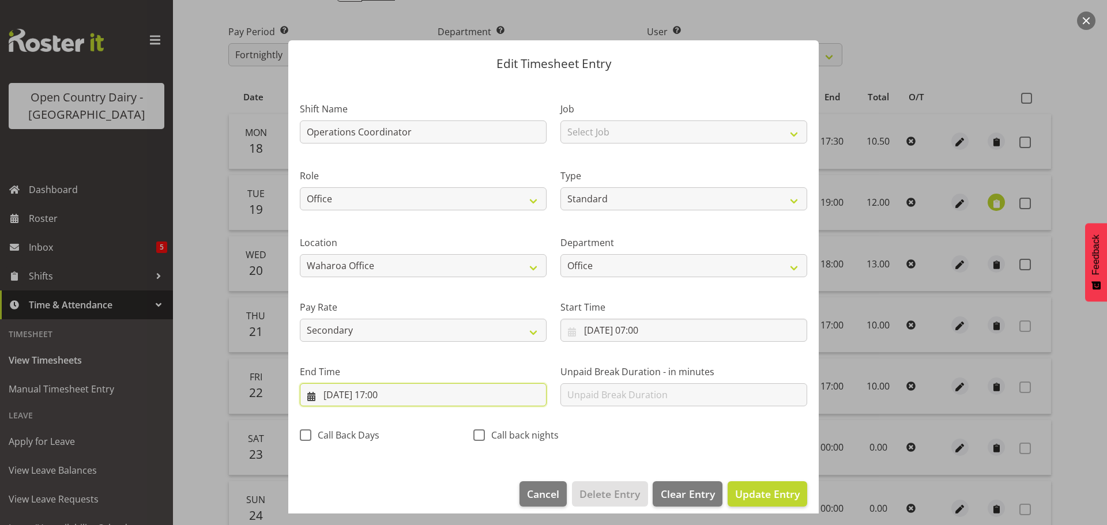
click at [387, 396] on input "[DATE] 17:00" at bounding box center [423, 394] width 247 height 23
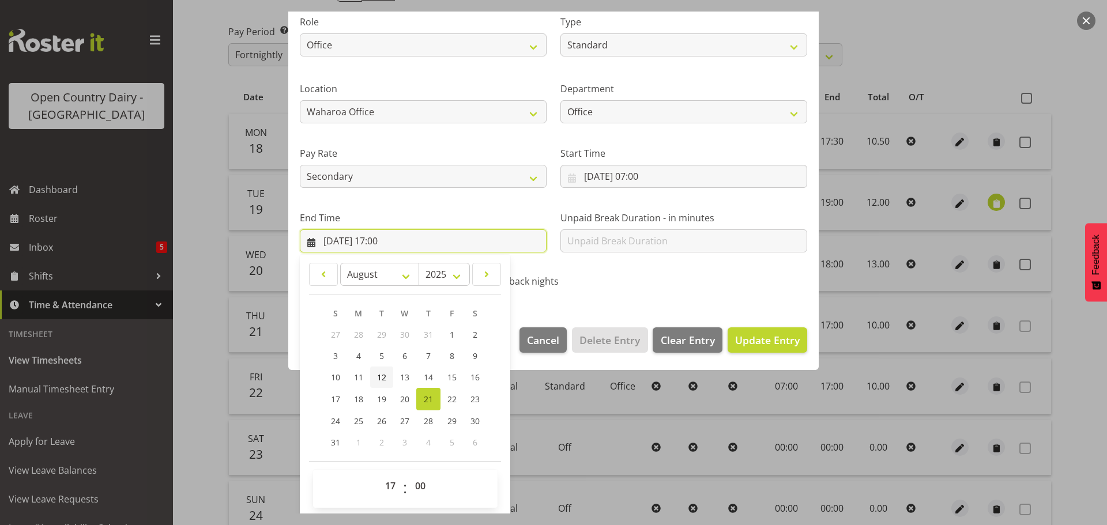
scroll to position [156, 0]
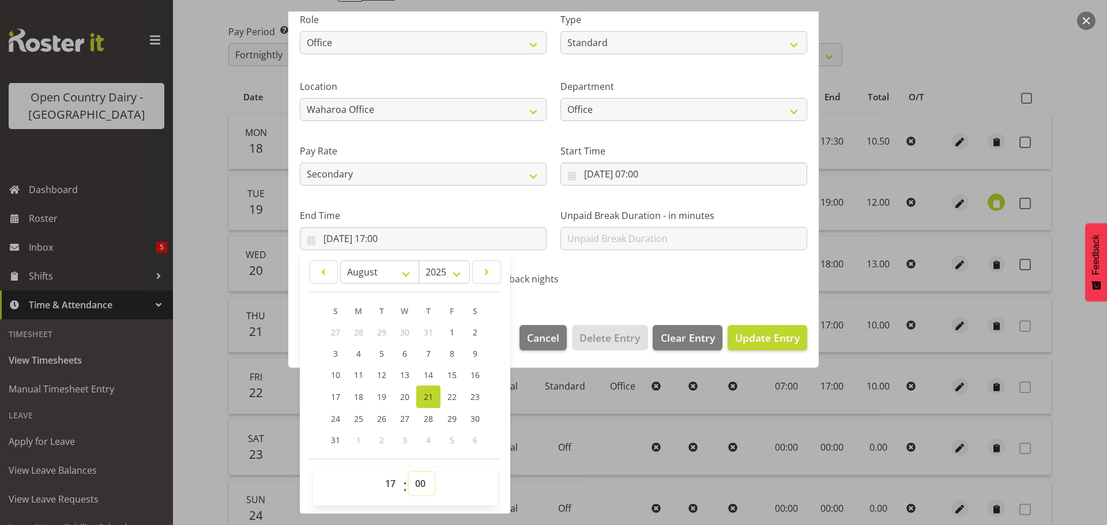
click at [417, 483] on select "00 01 02 03 04 05 06 07 08 09 10 11 12 13 14 15 16 17 18 19 20 21 22 23 24 25 2…" at bounding box center [422, 483] width 26 height 23
select select "30"
click at [409, 472] on select "00 01 02 03 04 05 06 07 08 09 10 11 12 13 14 15 16 17 18 19 20 21 22 23 24 25 2…" at bounding box center [422, 483] width 26 height 23
type input "[DATE] 17:30"
click at [760, 338] on span "Update Entry" at bounding box center [767, 338] width 65 height 14
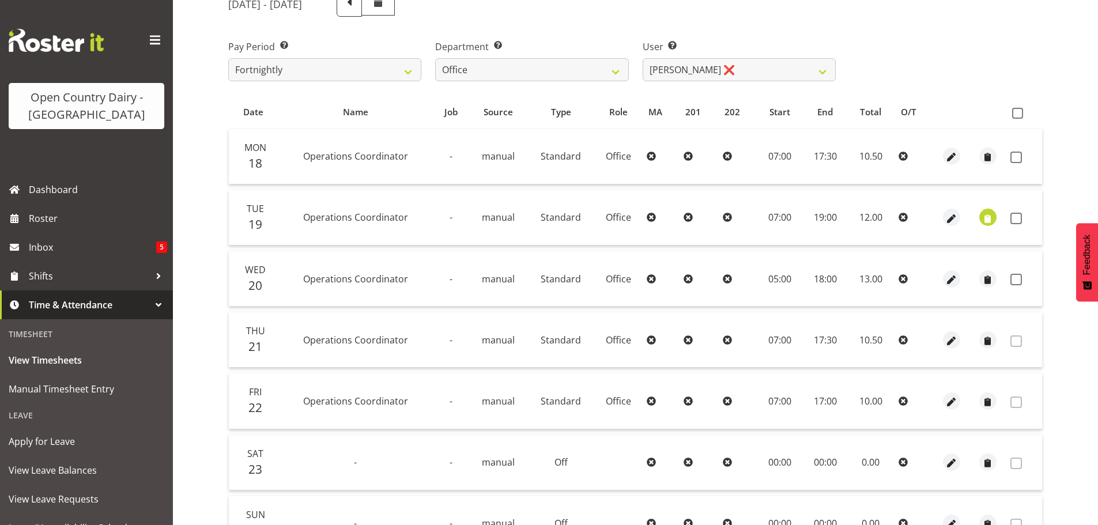
scroll to position [104, 0]
